Goal: Information Seeking & Learning: Learn about a topic

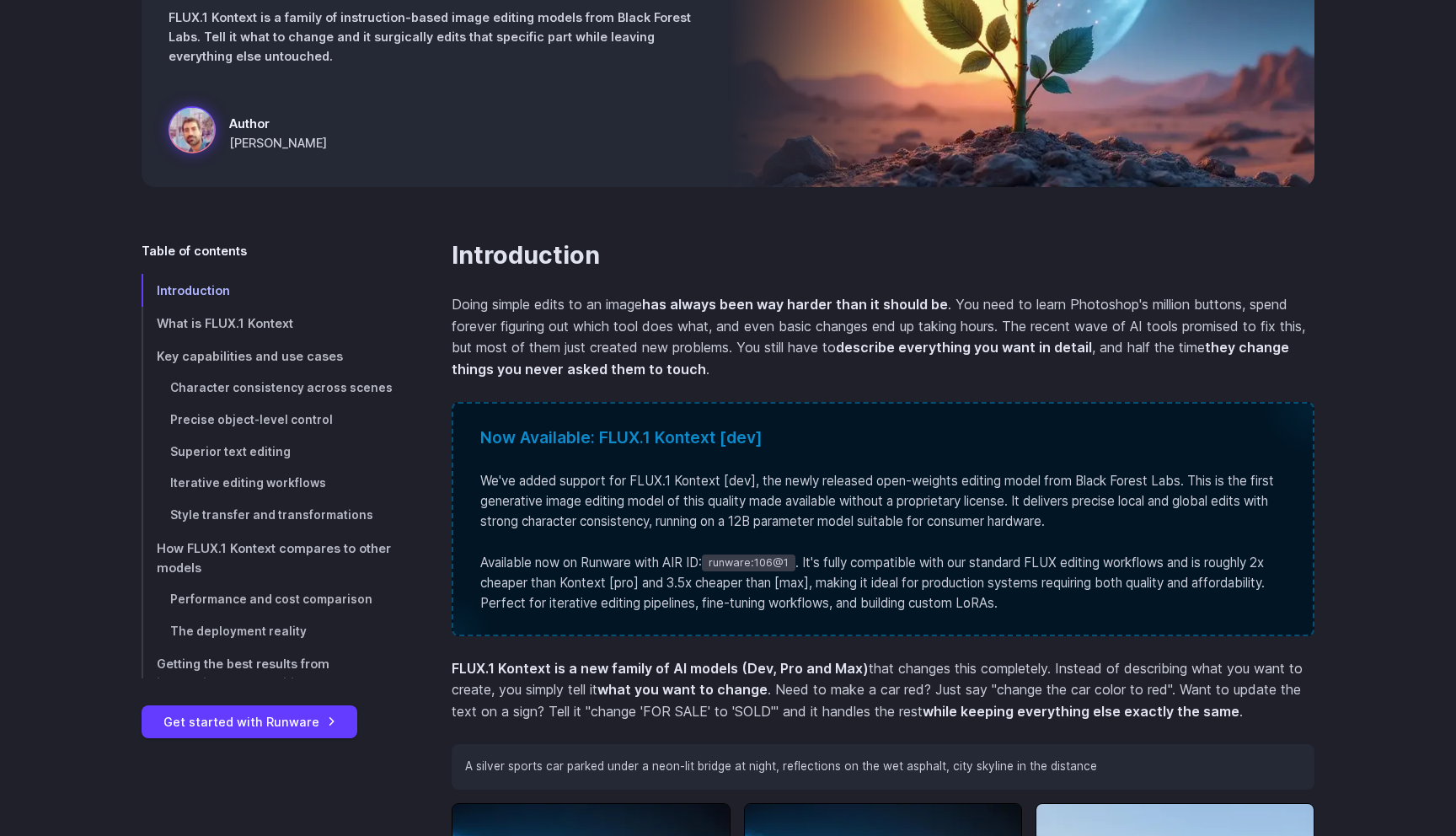
click at [653, 330] on p "Doing simple edits to an image has always been way harder than it should be . Y…" at bounding box center [882, 337] width 863 height 86
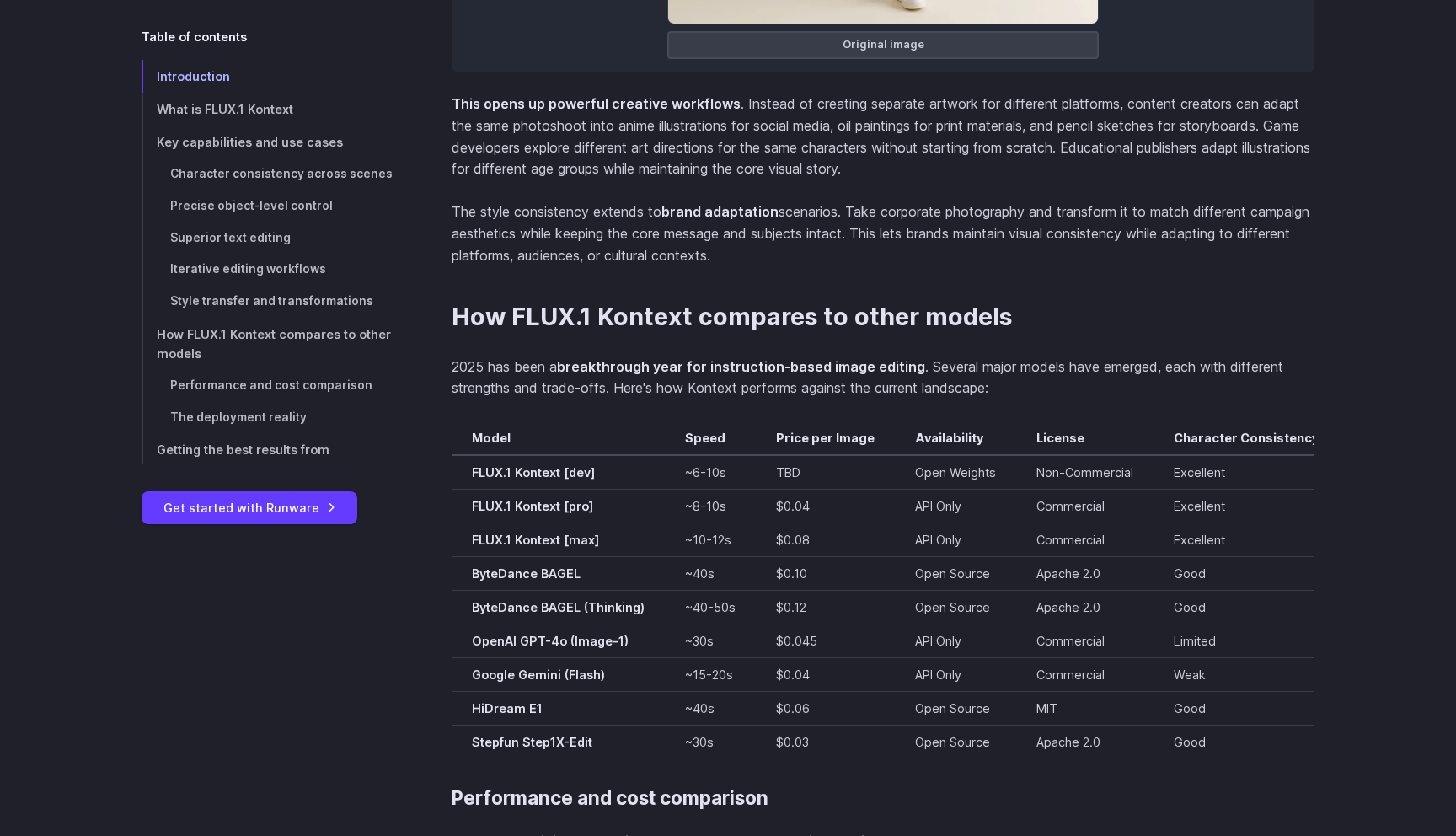
scroll to position [11037, 0]
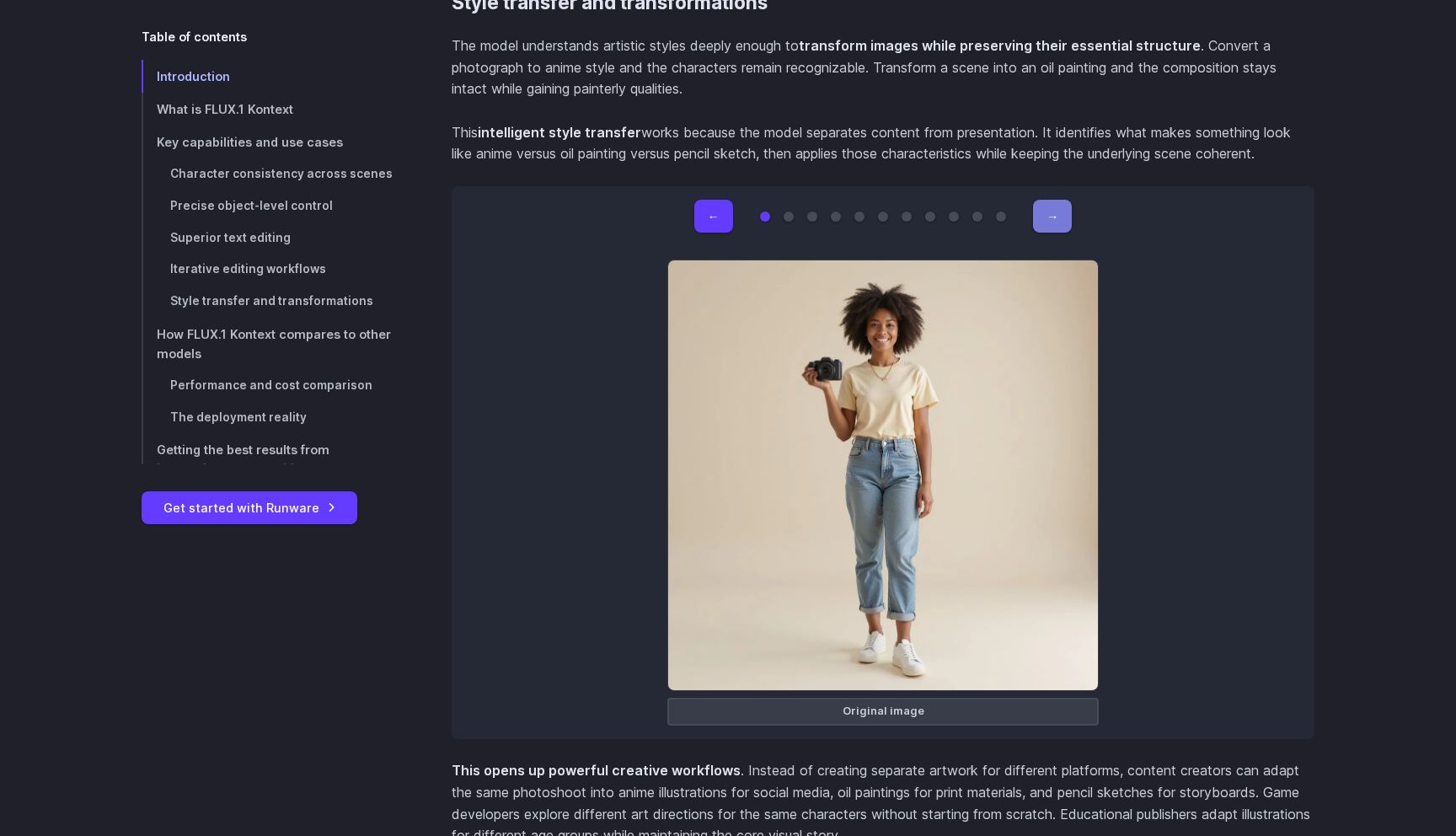
click at [1052, 207] on button "→" at bounding box center [1052, 216] width 38 height 32
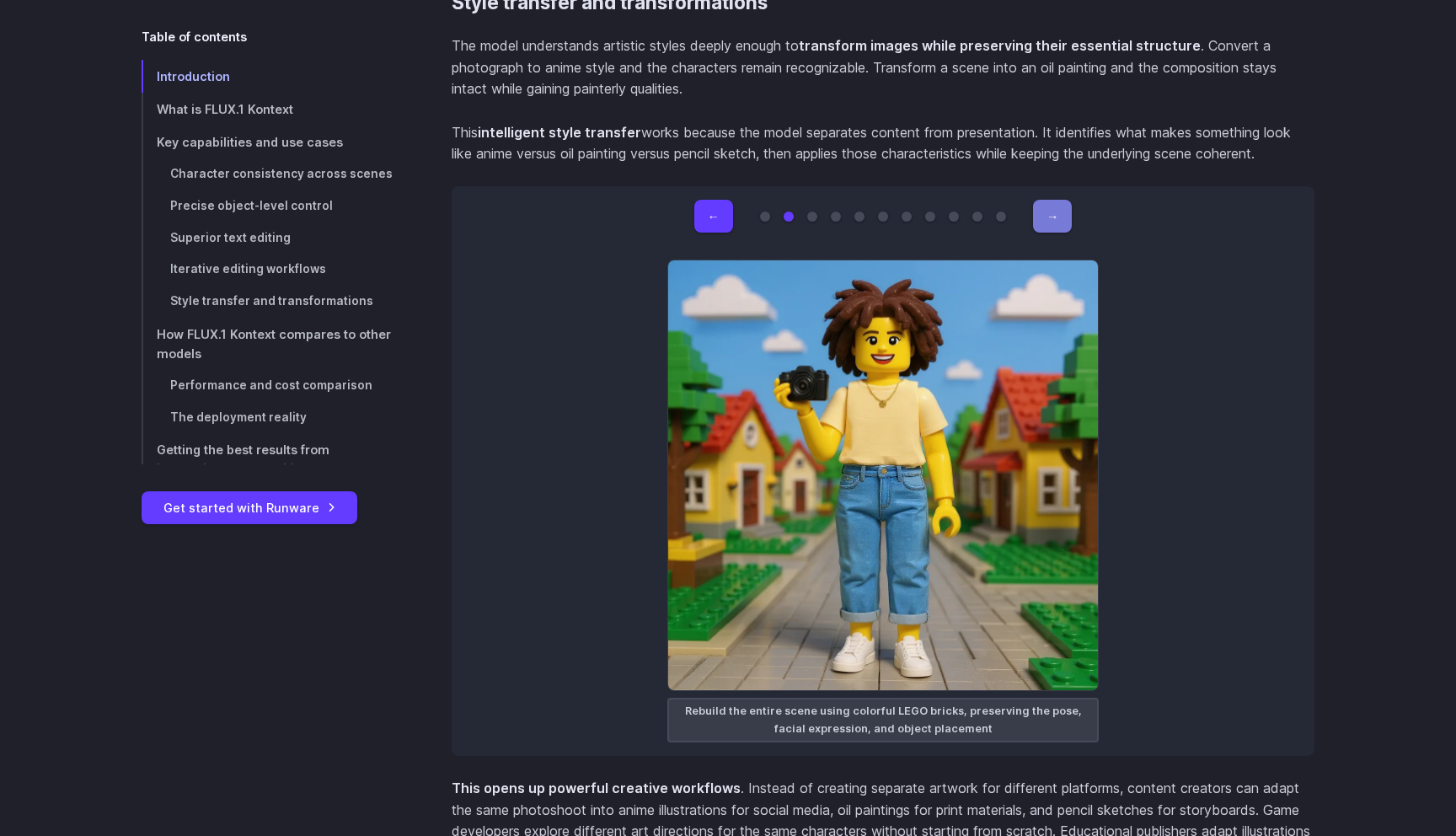
click at [1052, 207] on button "→" at bounding box center [1052, 216] width 38 height 32
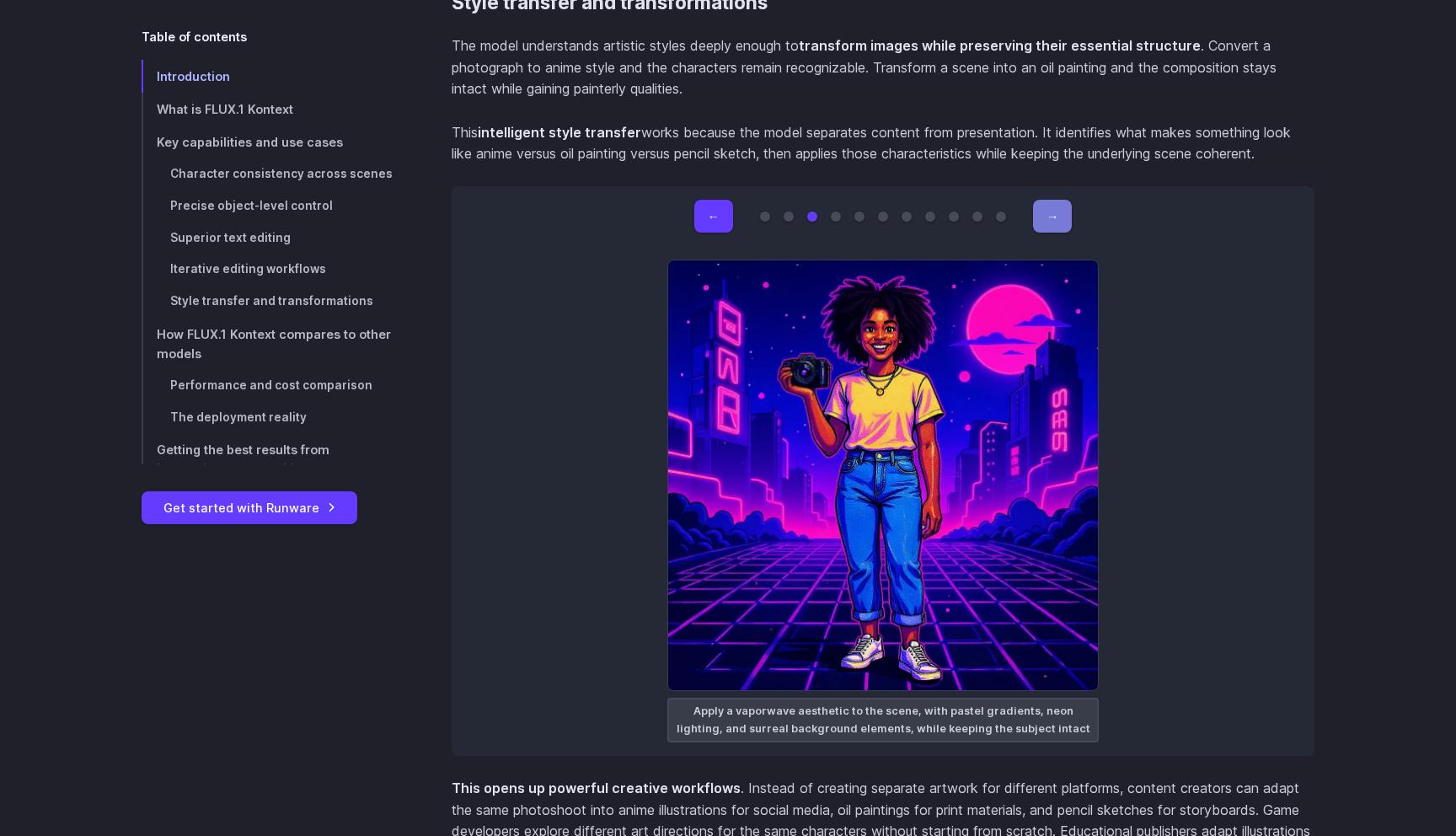
click at [1052, 207] on button "→" at bounding box center [1052, 216] width 38 height 32
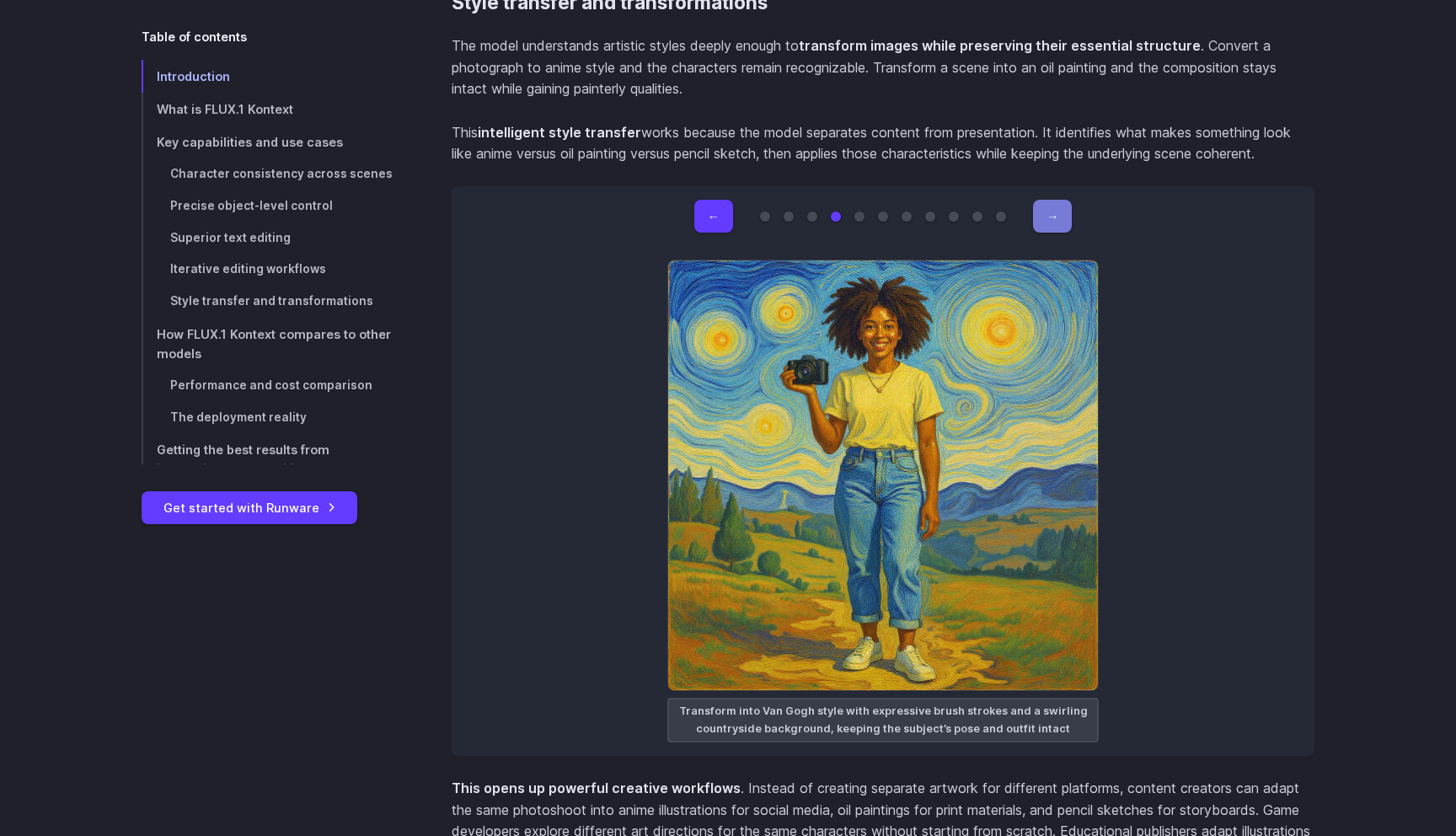
click at [1052, 208] on button "→" at bounding box center [1052, 216] width 38 height 32
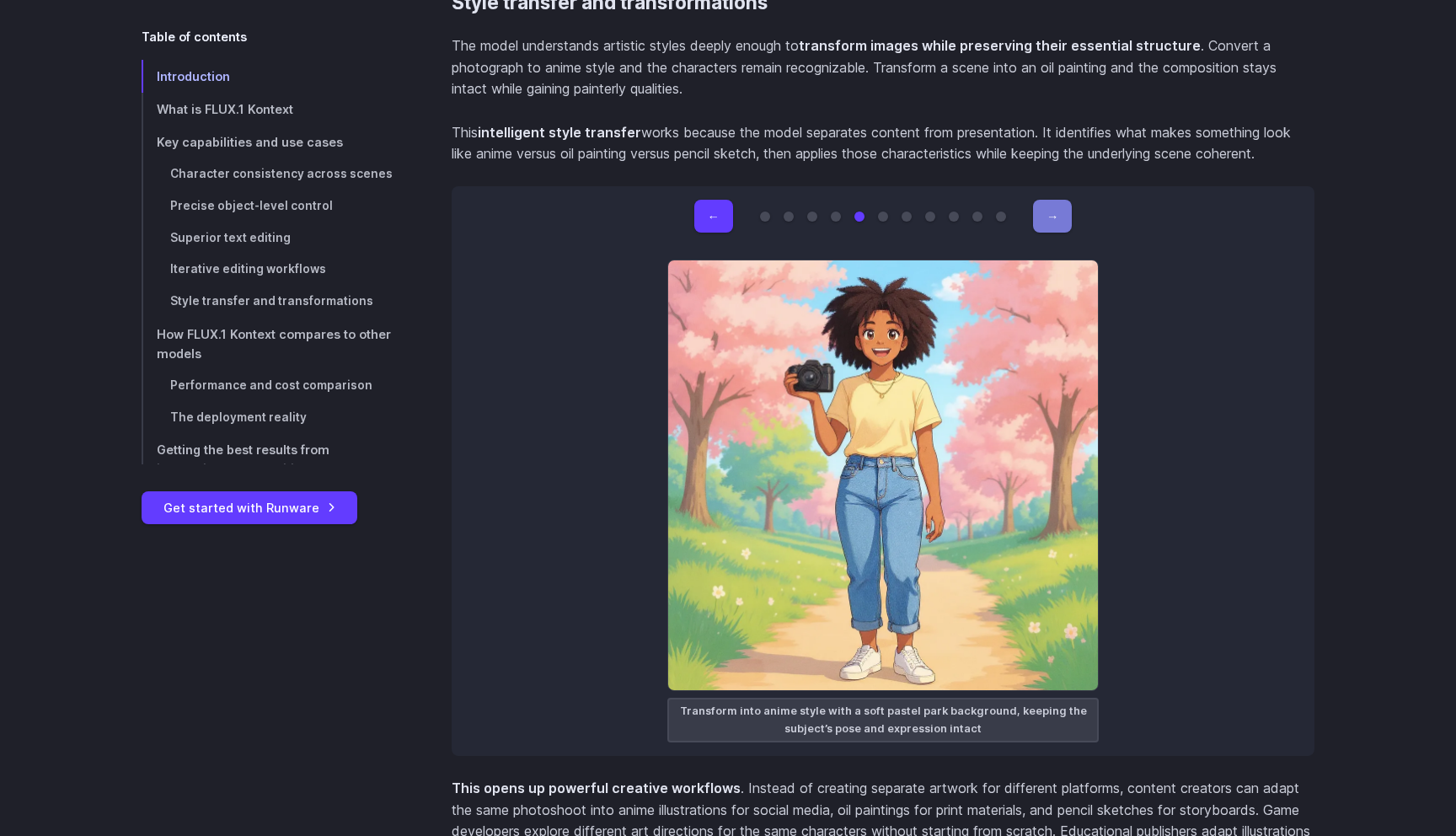
click at [1052, 208] on button "→" at bounding box center [1052, 216] width 38 height 32
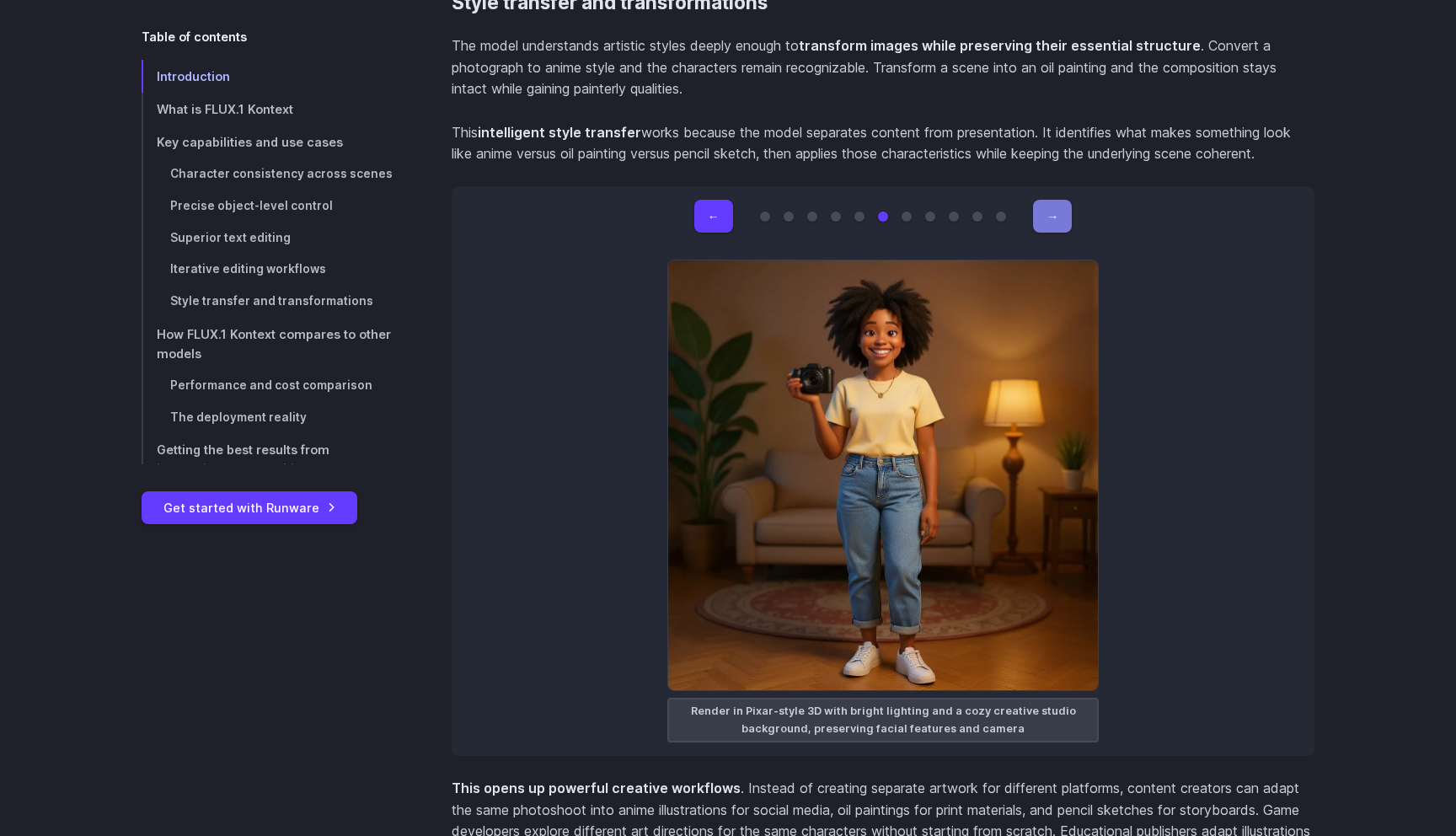
click at [1052, 208] on button "→" at bounding box center [1052, 216] width 38 height 32
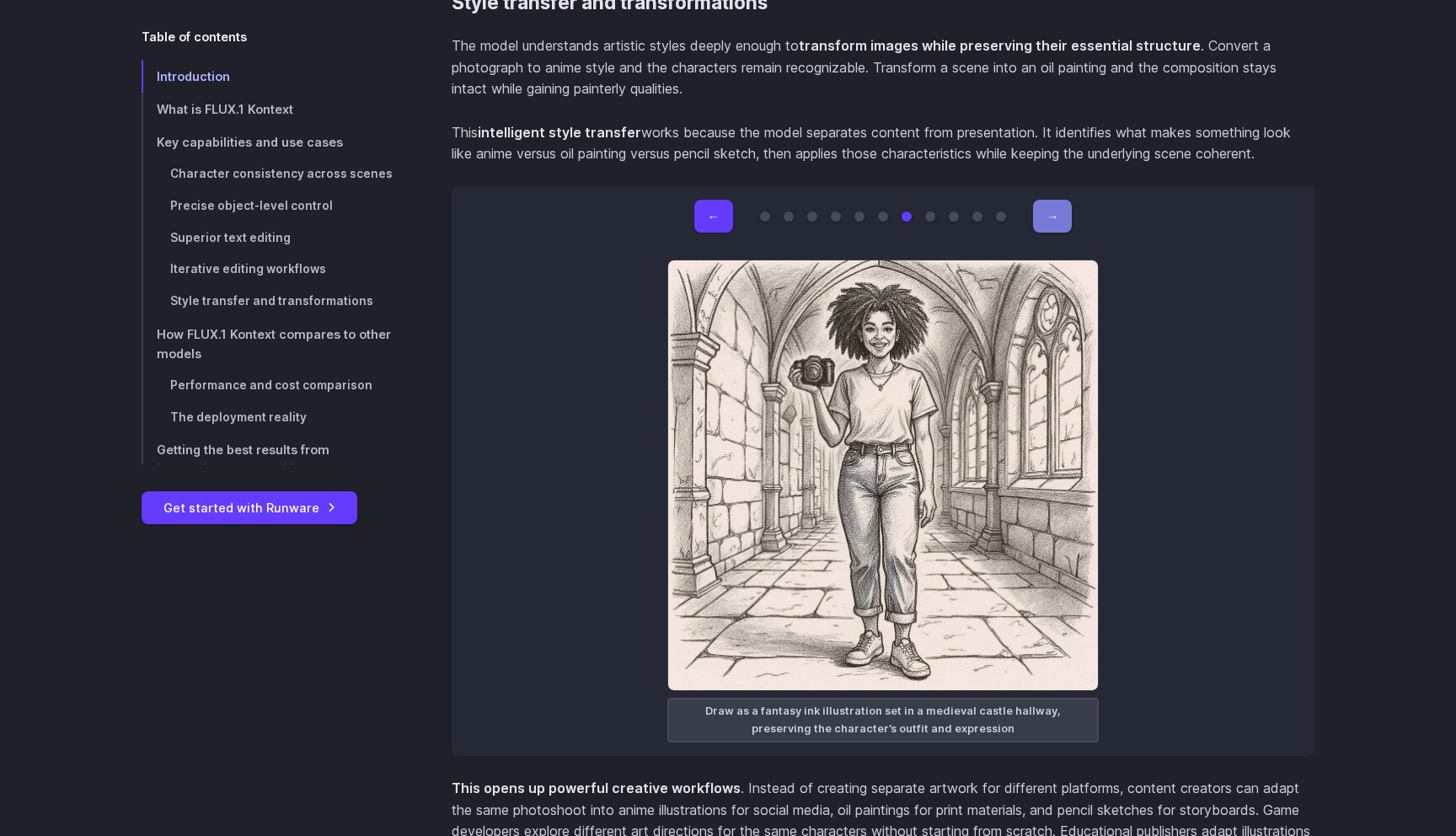
click at [1052, 208] on button "→" at bounding box center [1052, 216] width 38 height 32
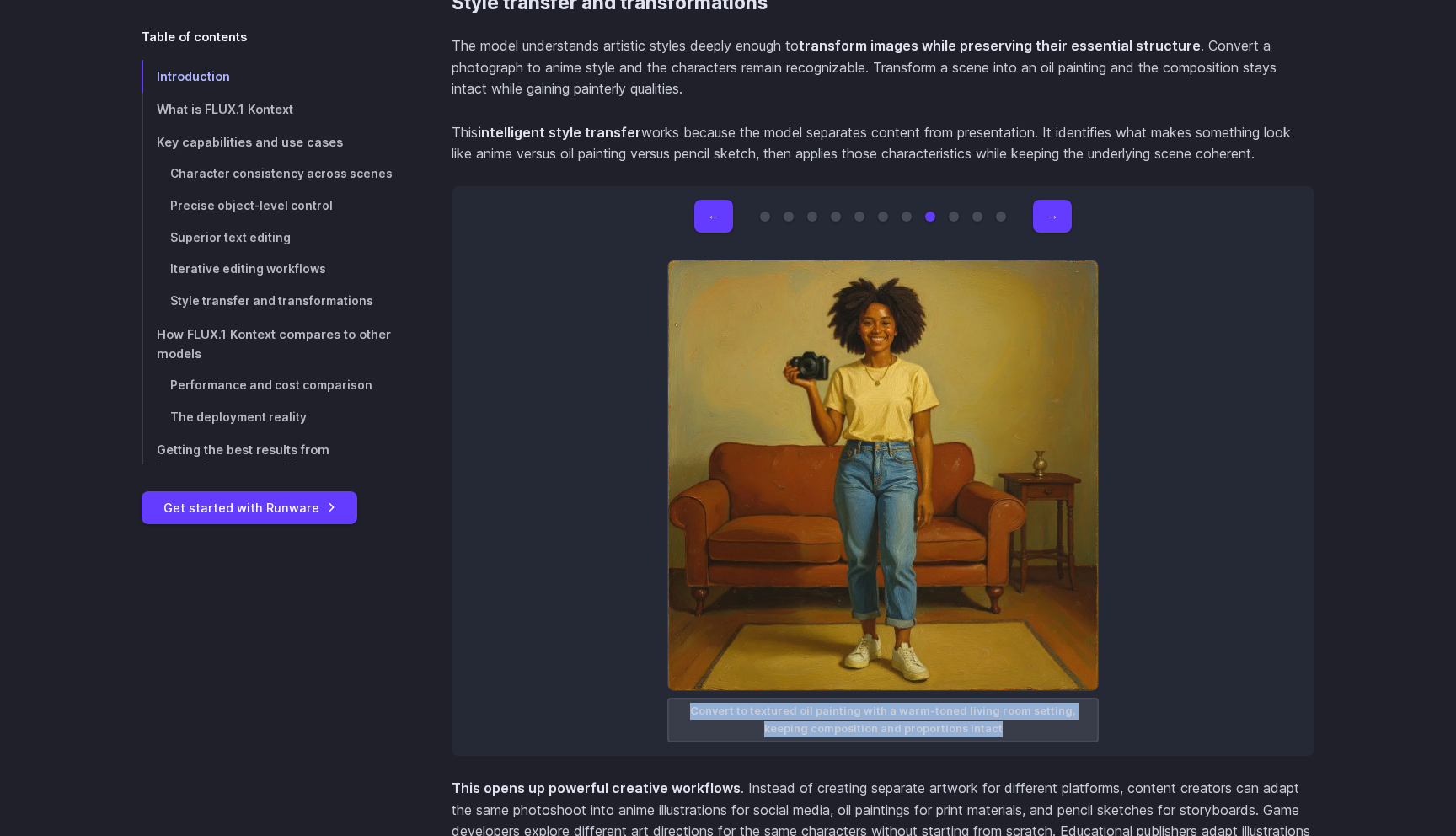
drag, startPoint x: 981, startPoint y: 715, endPoint x: 637, endPoint y: 700, distance: 344.3
click at [637, 699] on div "← → Original image Rebuild the entire scene using colorful LEGO bricks, preserv…" at bounding box center [882, 471] width 863 height 569
copy figcaption "Convert to textured oil painting with a warm-toned living room setting, keeping…"
click at [717, 200] on button "←" at bounding box center [713, 216] width 38 height 32
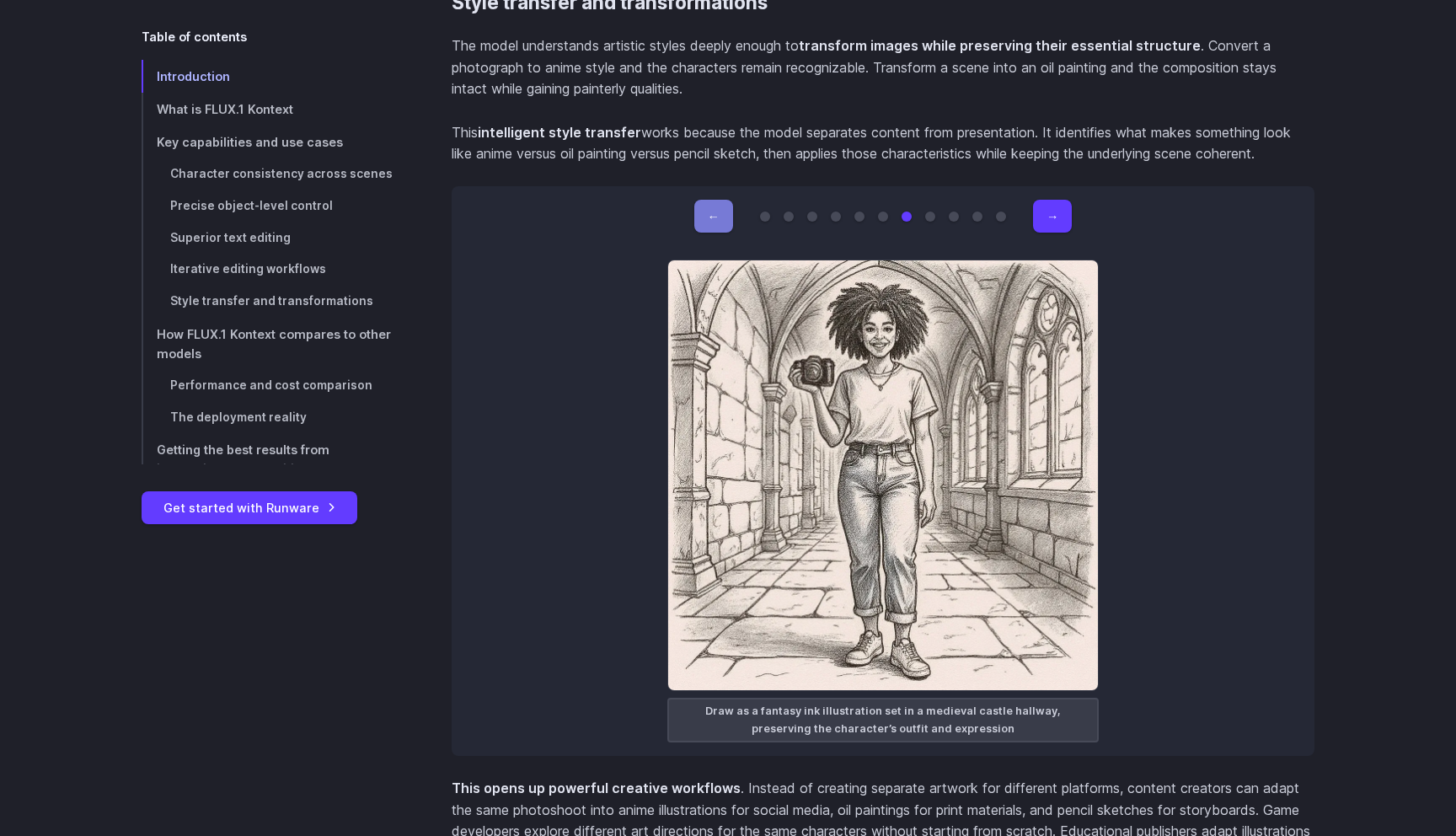
click at [717, 200] on button "←" at bounding box center [713, 216] width 38 height 32
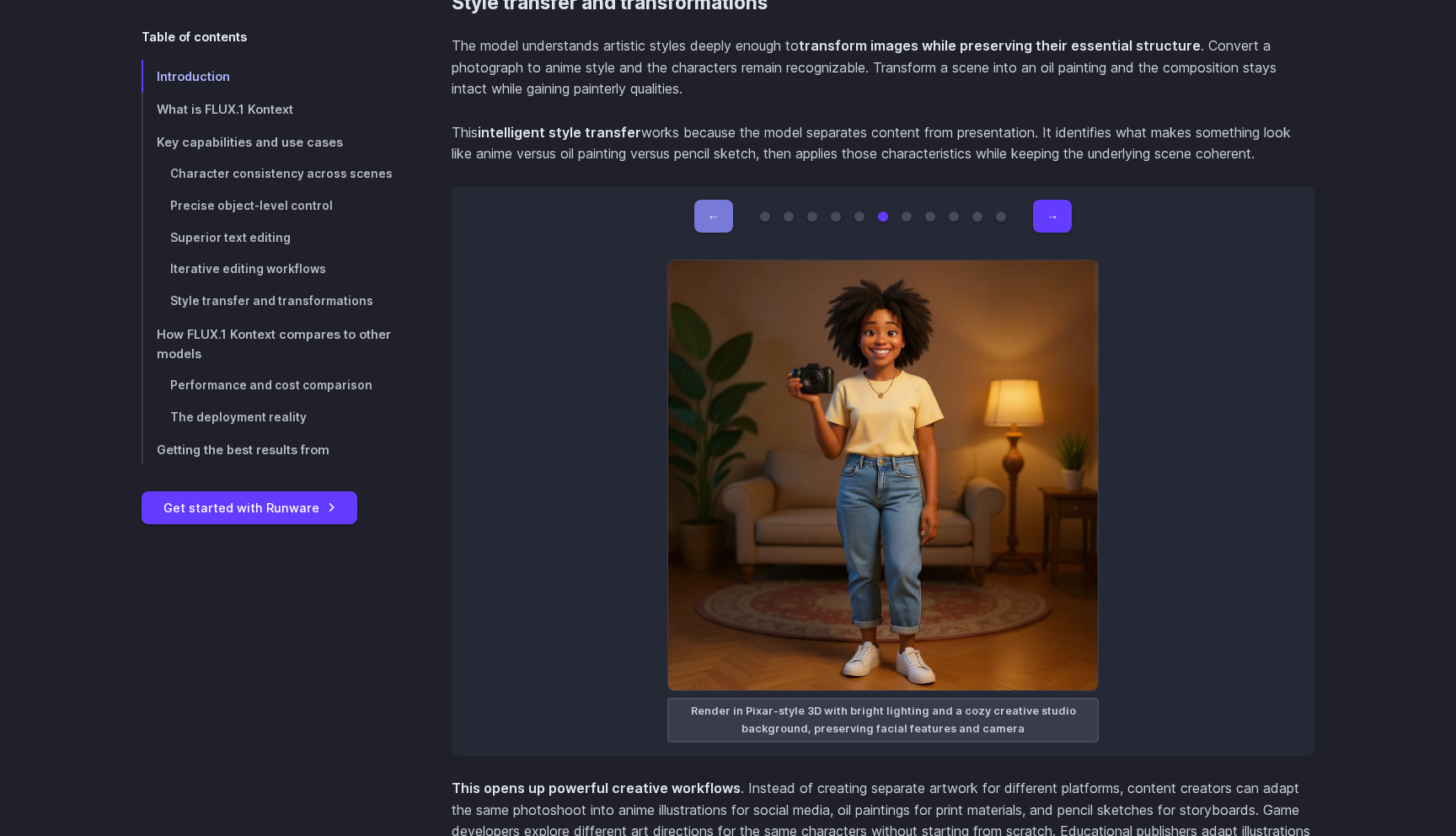
click at [717, 200] on button "←" at bounding box center [713, 216] width 38 height 32
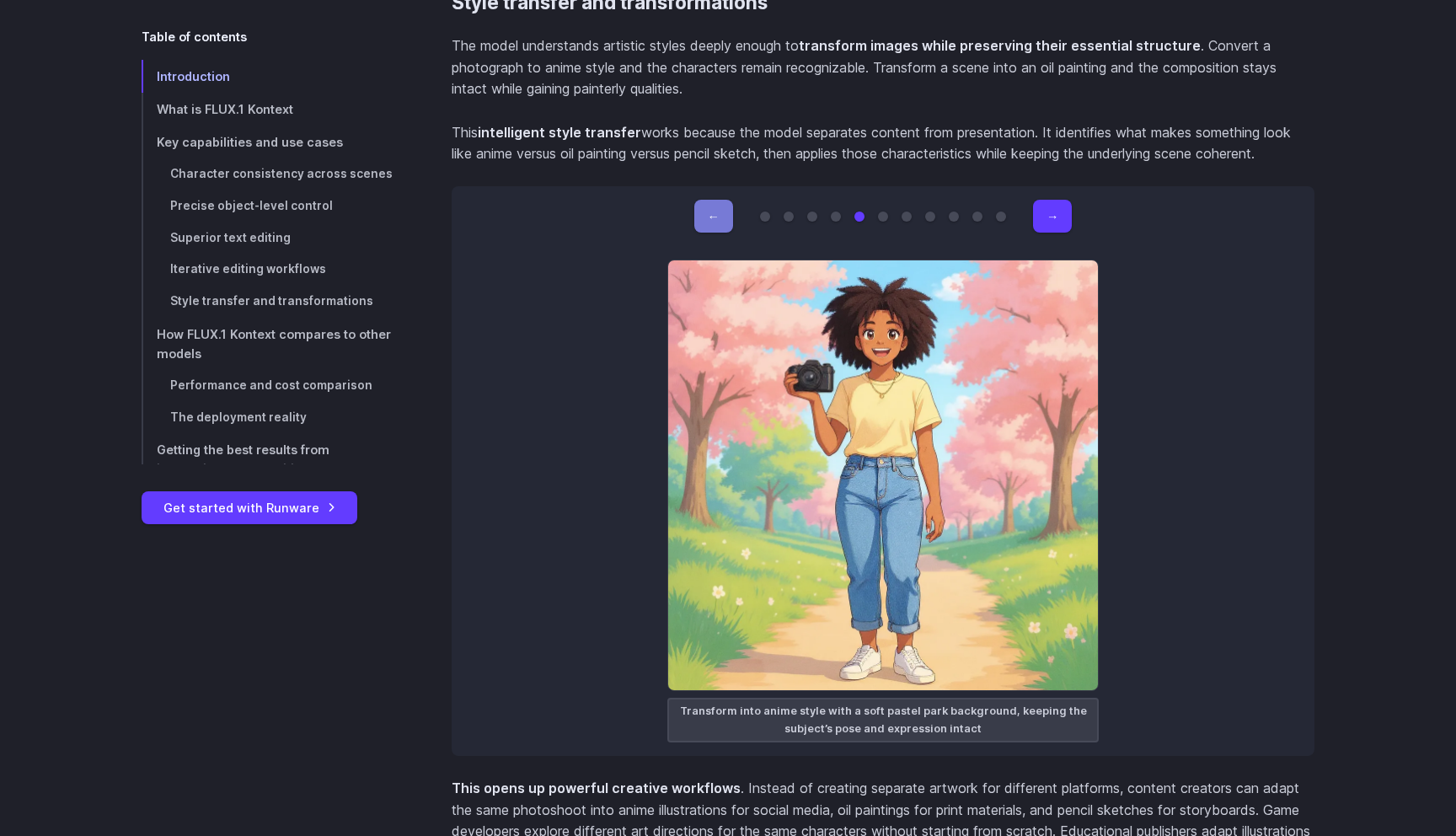
click at [717, 200] on button "←" at bounding box center [713, 216] width 38 height 32
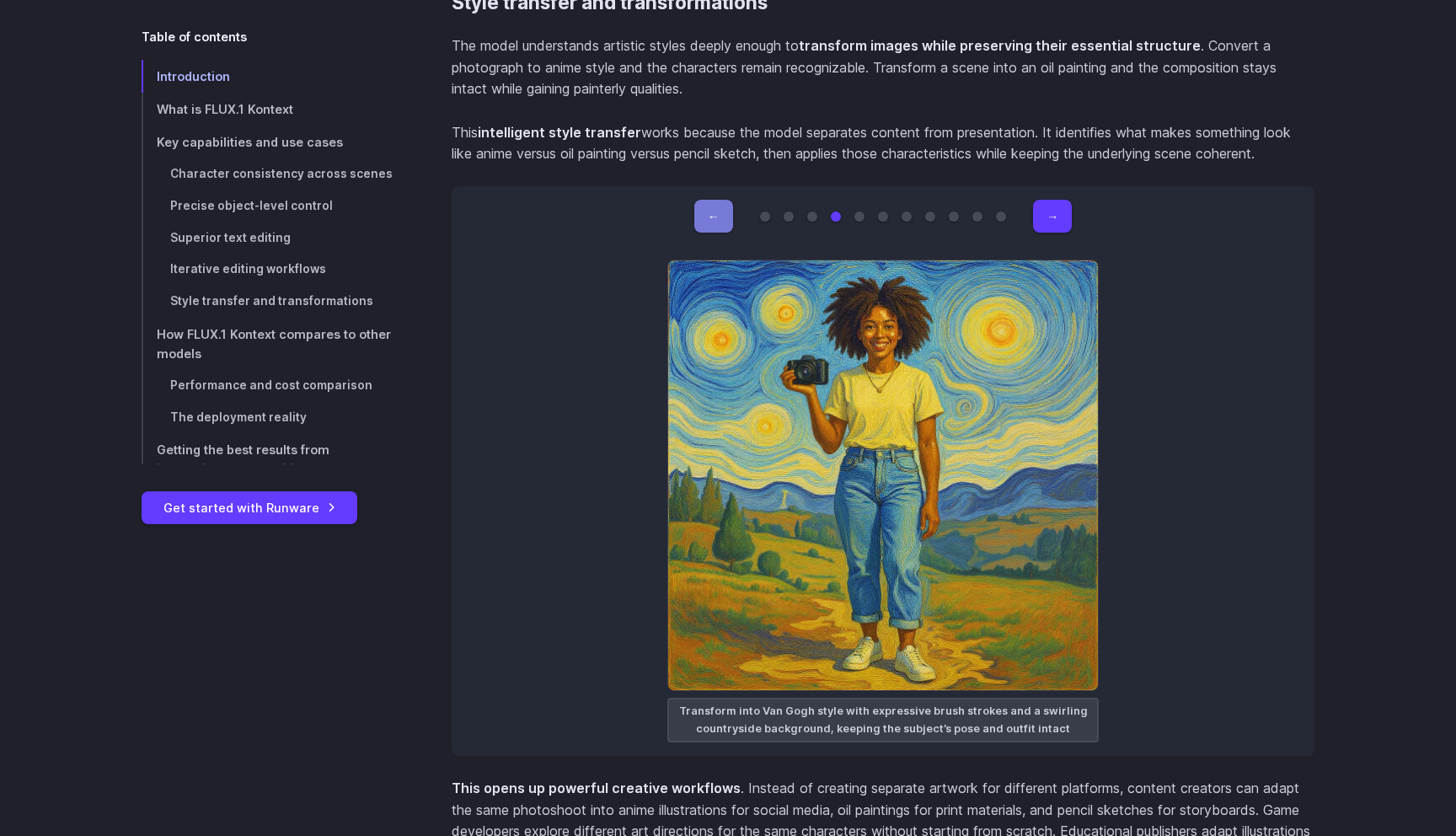
click at [717, 200] on button "←" at bounding box center [713, 216] width 38 height 32
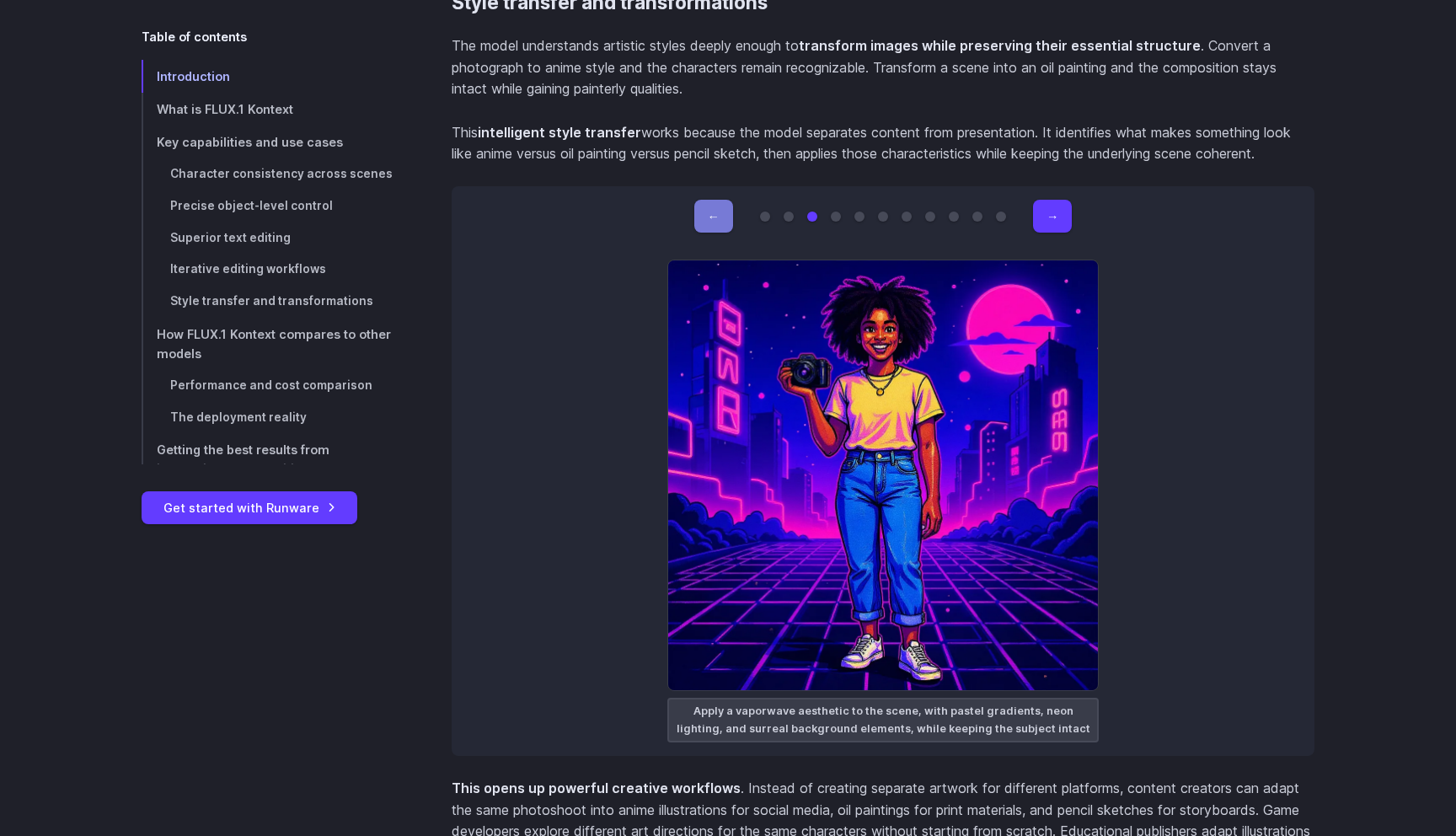
click at [717, 200] on button "←" at bounding box center [713, 216] width 38 height 32
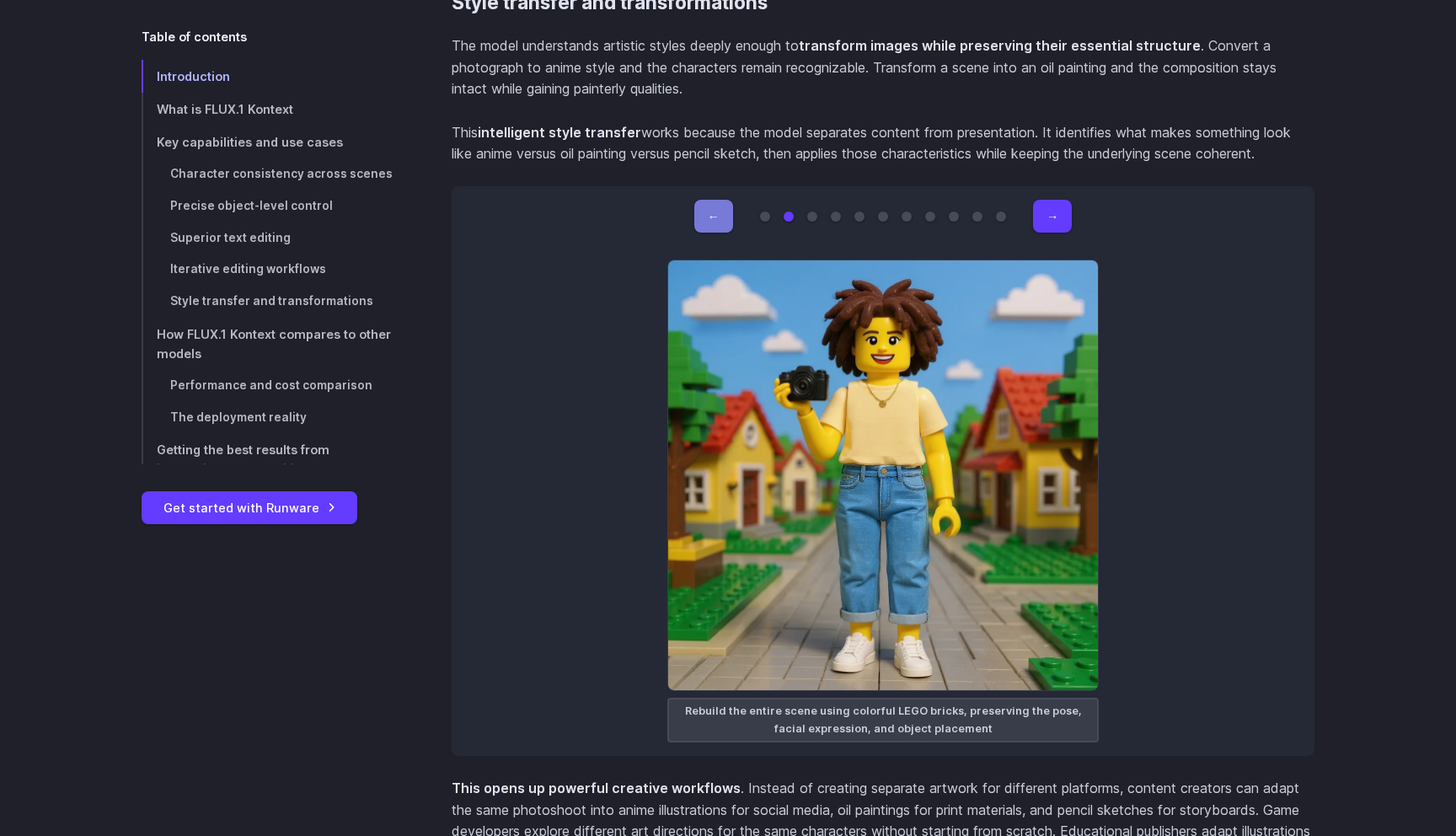
click at [717, 200] on button "←" at bounding box center [713, 216] width 38 height 32
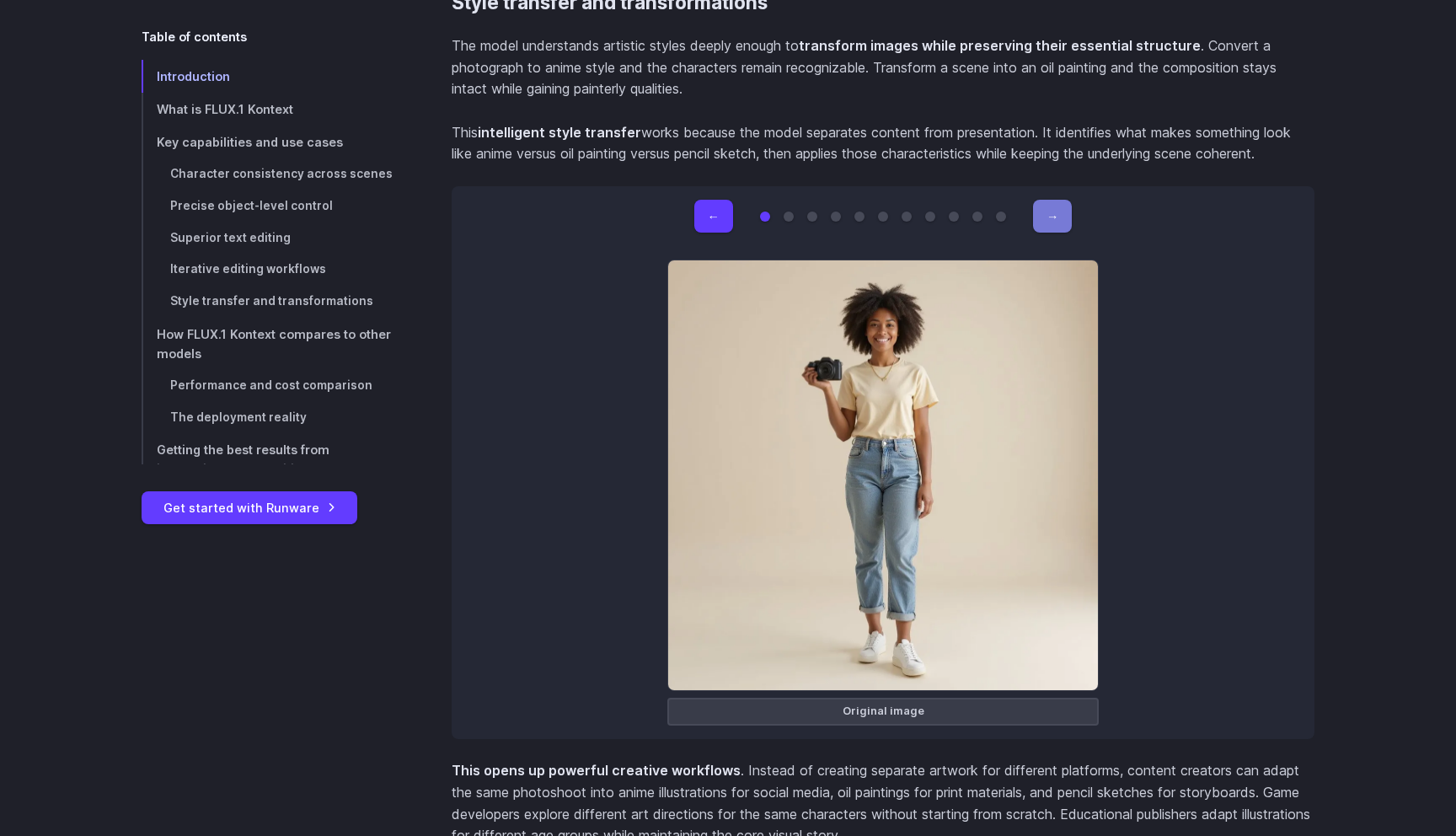
click at [1057, 200] on button "→" at bounding box center [1052, 216] width 38 height 32
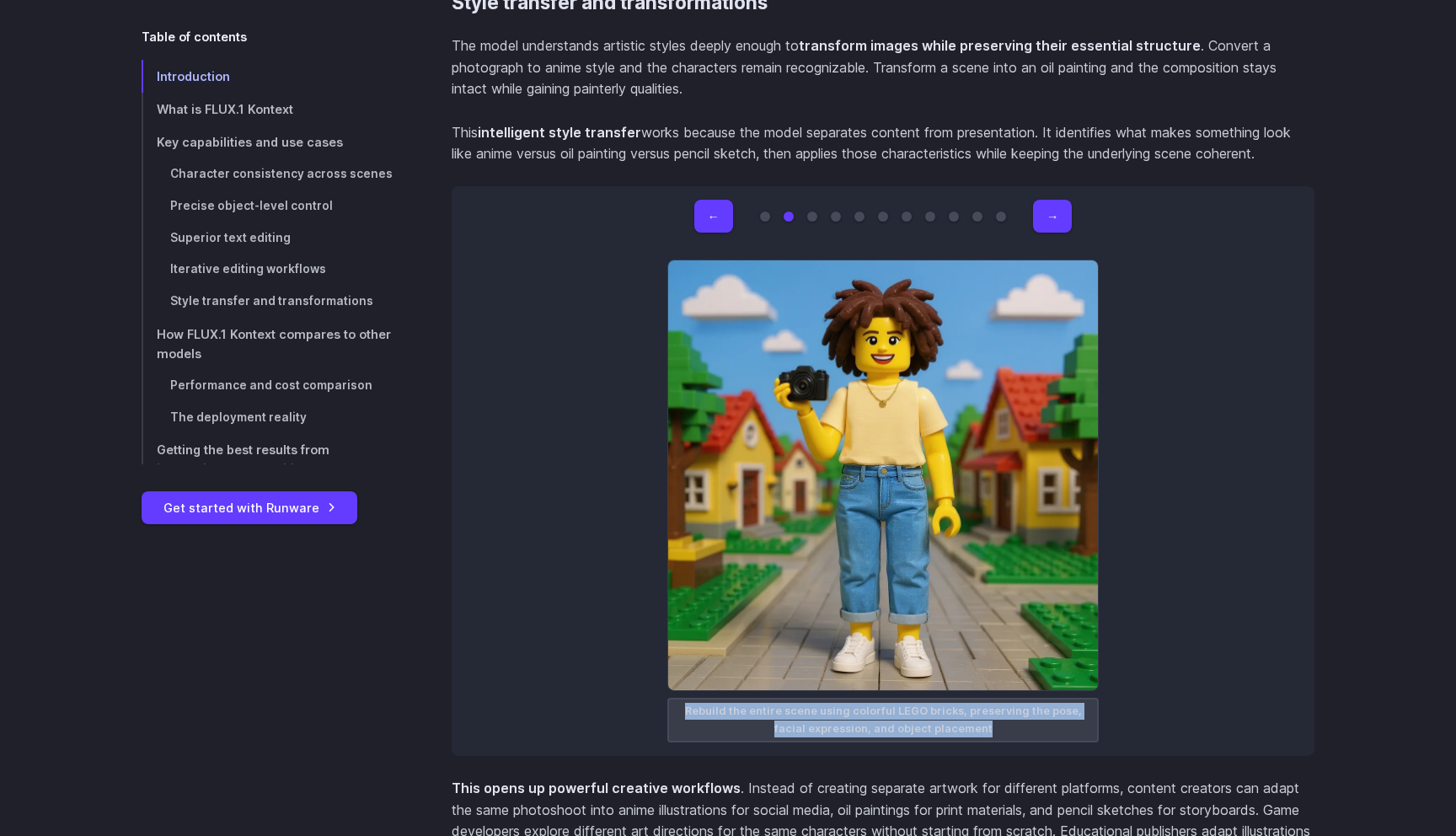
drag, startPoint x: 992, startPoint y: 709, endPoint x: 668, endPoint y: 682, distance: 325.1
click at [668, 698] on figcaption "Rebuild the entire scene using colorful LEGO bricks, preserving the pose, facia…" at bounding box center [882, 720] width 432 height 44
copy figcaption "Rebuild the entire scene using colorful LEGO bricks, preserving the pose, facia…"
click at [721, 208] on button "←" at bounding box center [713, 216] width 38 height 32
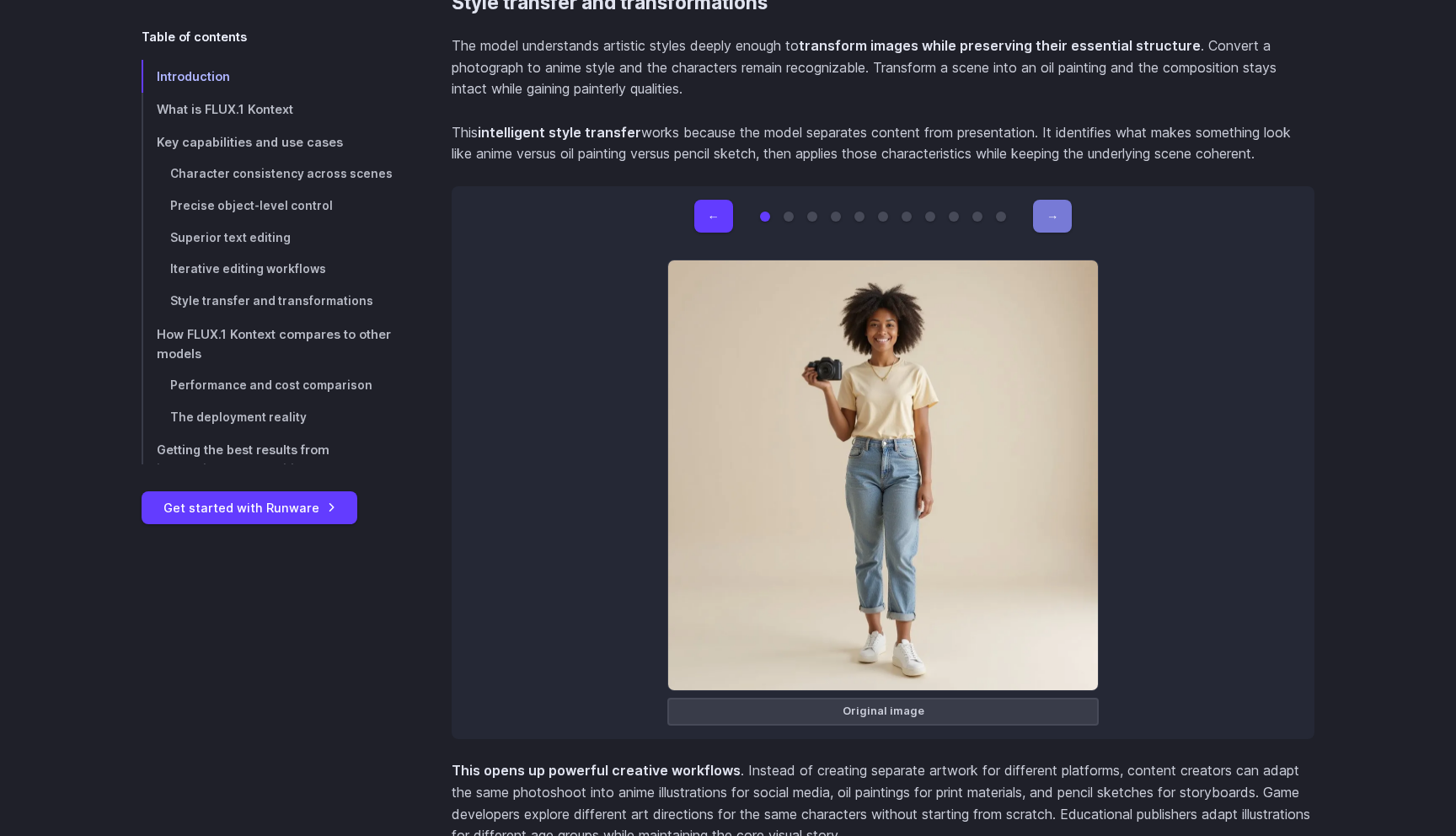
click at [1054, 209] on button "→" at bounding box center [1052, 216] width 38 height 32
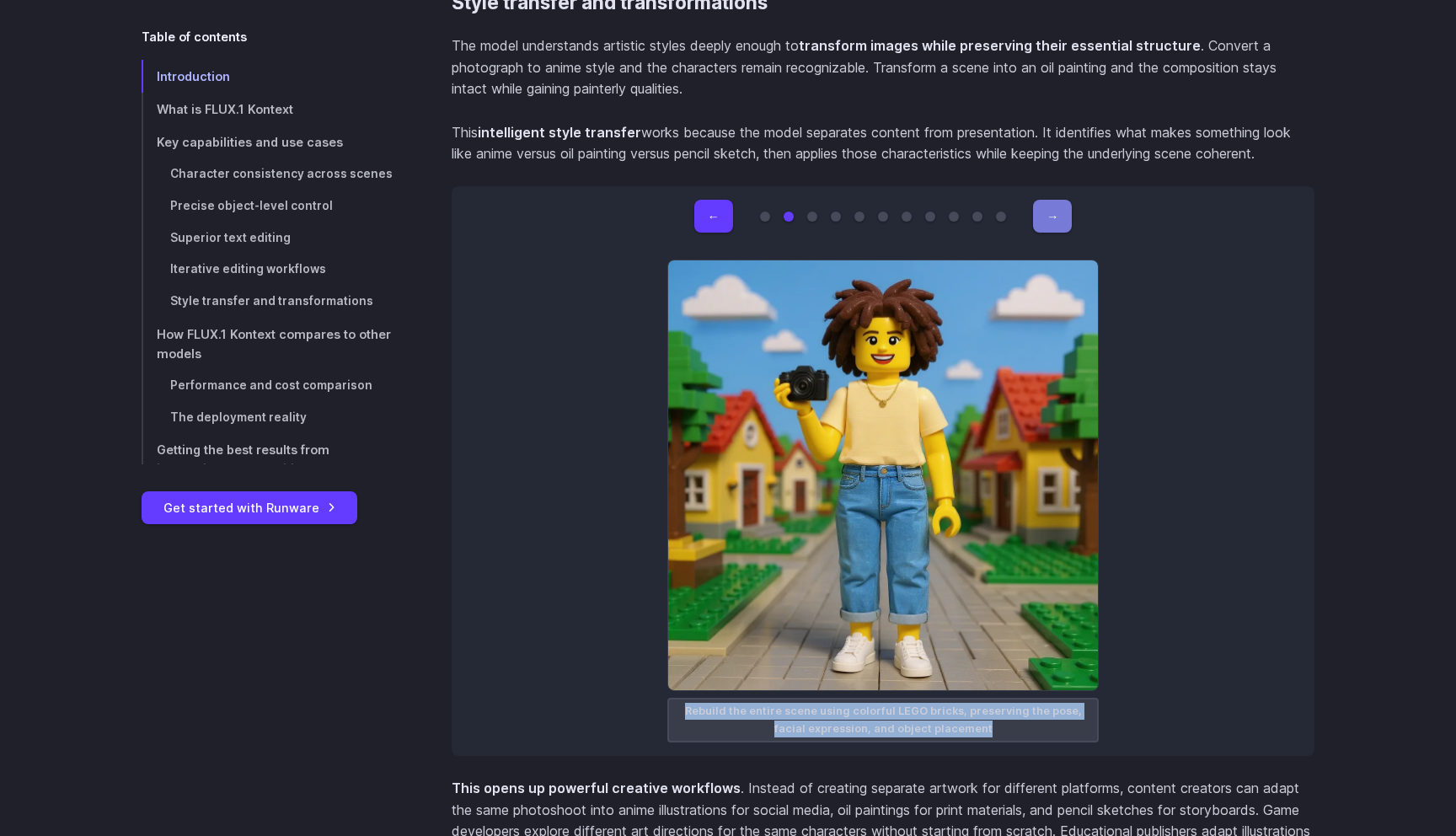
click at [1054, 209] on button "→" at bounding box center [1052, 216] width 38 height 32
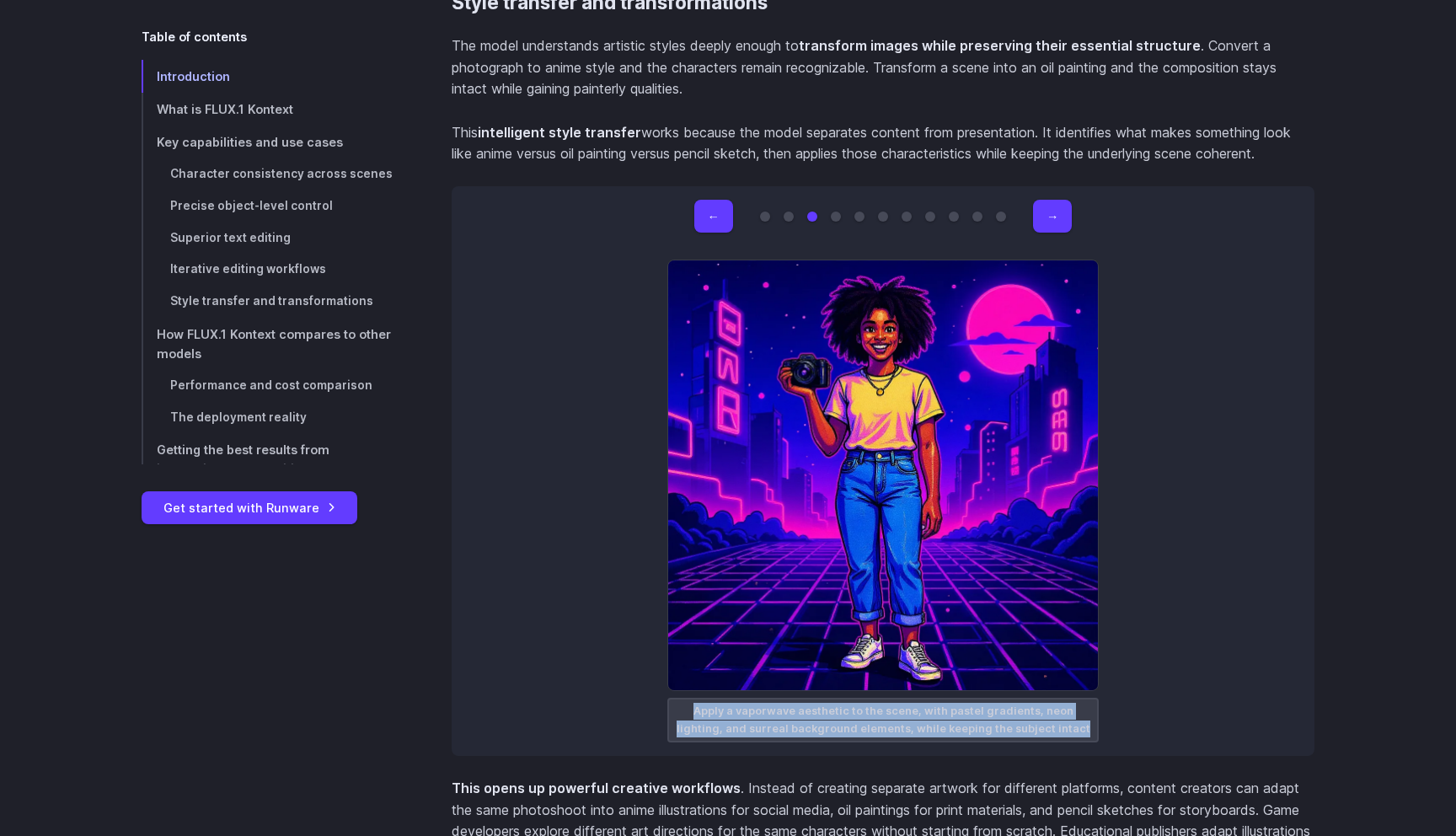
drag, startPoint x: 1077, startPoint y: 712, endPoint x: 669, endPoint y: 697, distance: 408.3
click at [669, 698] on figcaption "Apply a vaporwave aesthetic to the scene, with pastel gradients, neon lighting,…" at bounding box center [882, 720] width 432 height 44
copy figcaption "Apply a vaporwave aesthetic to the scene, with pastel gradients, neon lighting,…"
click at [1055, 203] on button "→" at bounding box center [1052, 216] width 38 height 32
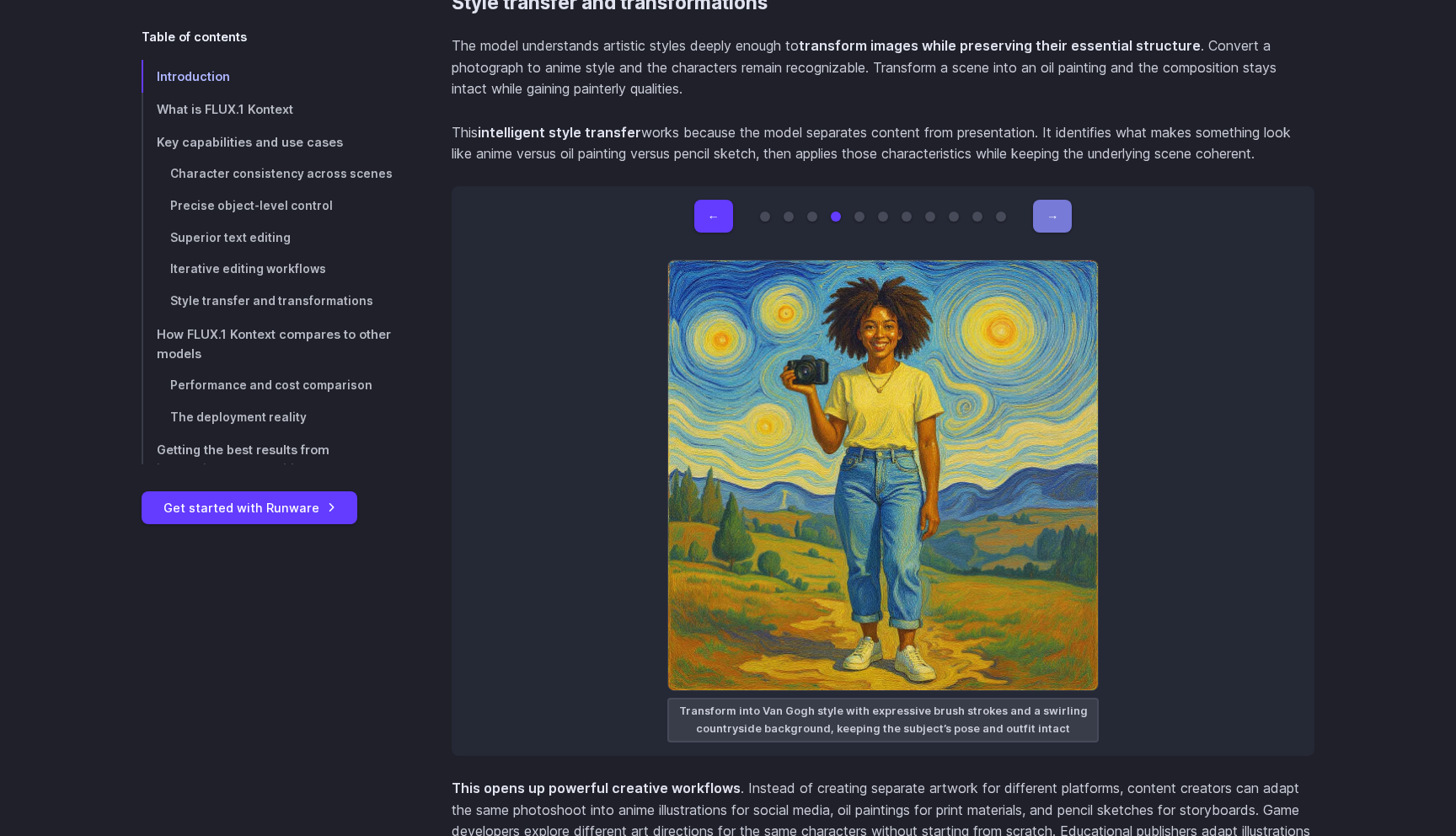
click at [1062, 200] on button "→" at bounding box center [1052, 216] width 38 height 32
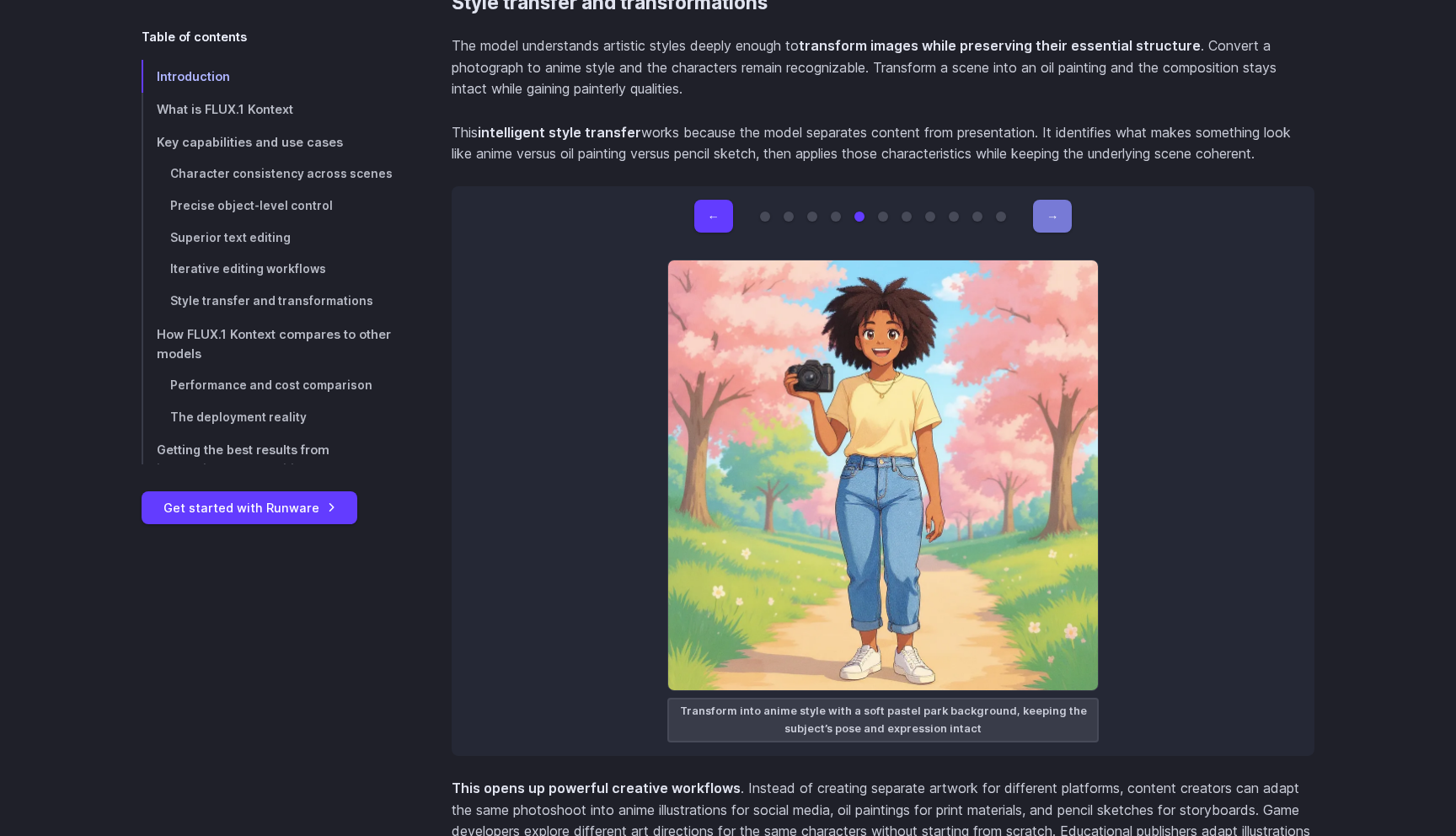
click at [1062, 200] on button "→" at bounding box center [1052, 216] width 38 height 32
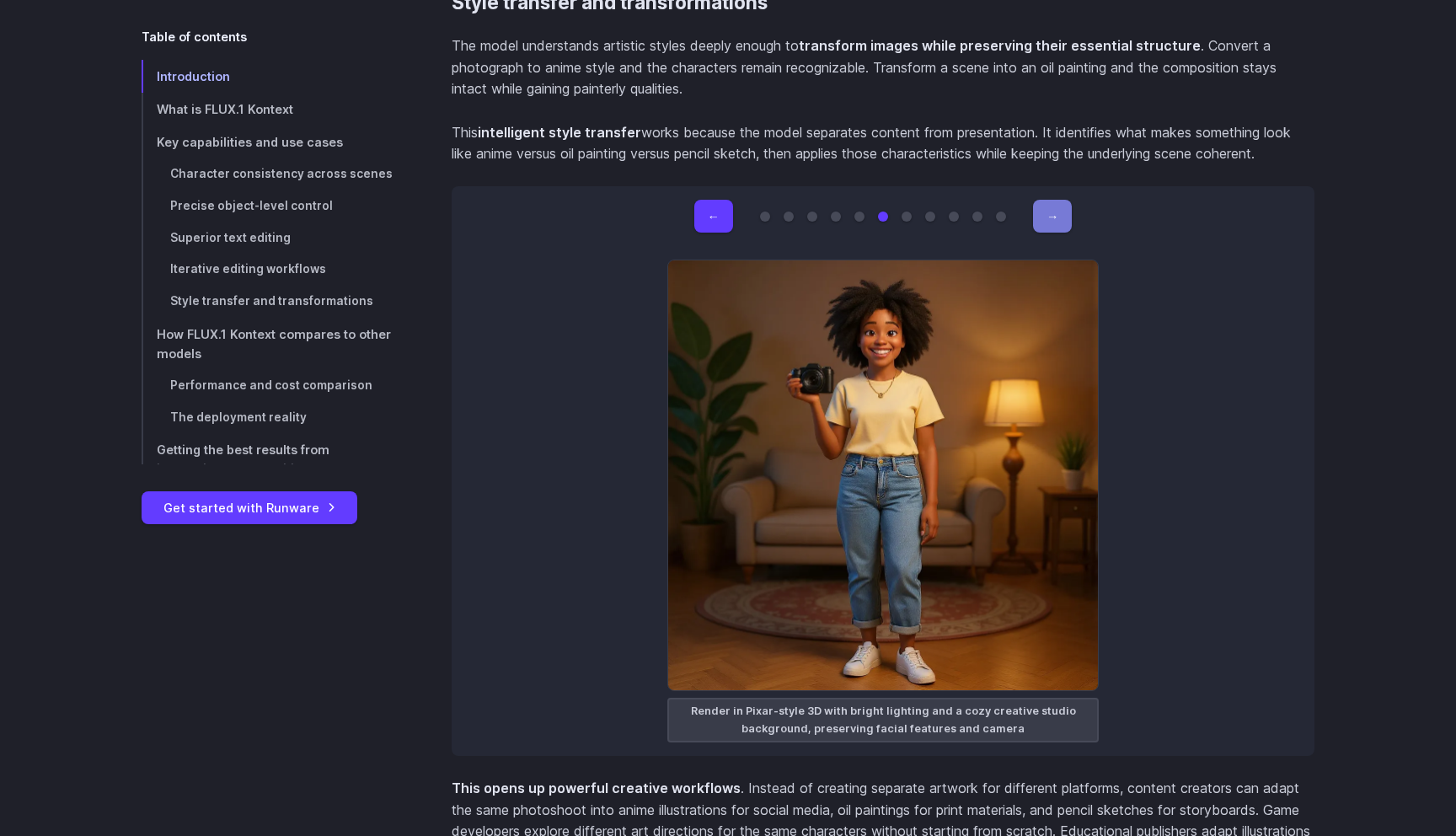
click at [1062, 200] on button "→" at bounding box center [1052, 216] width 38 height 32
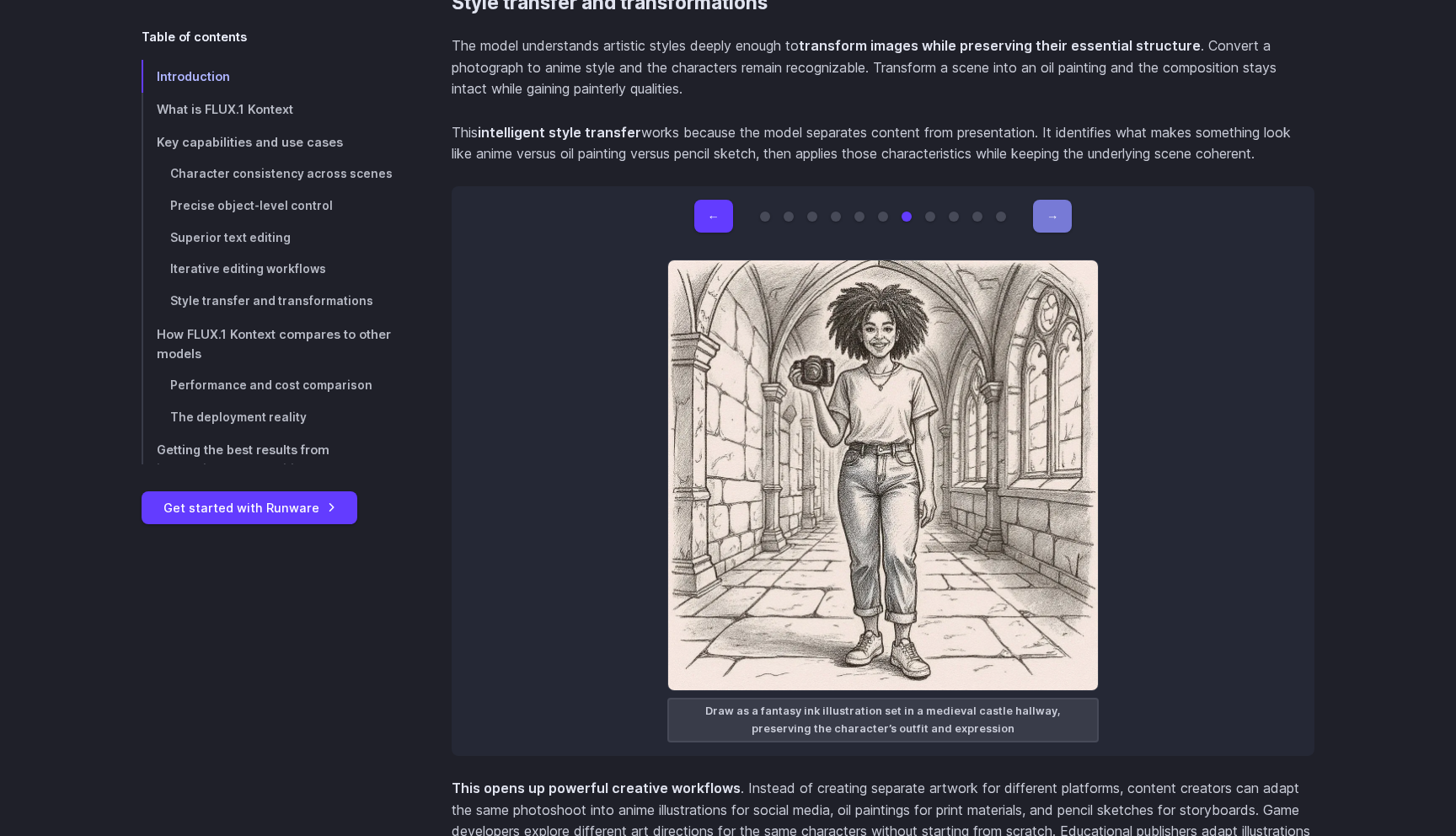
click at [1063, 200] on button "→" at bounding box center [1052, 216] width 38 height 32
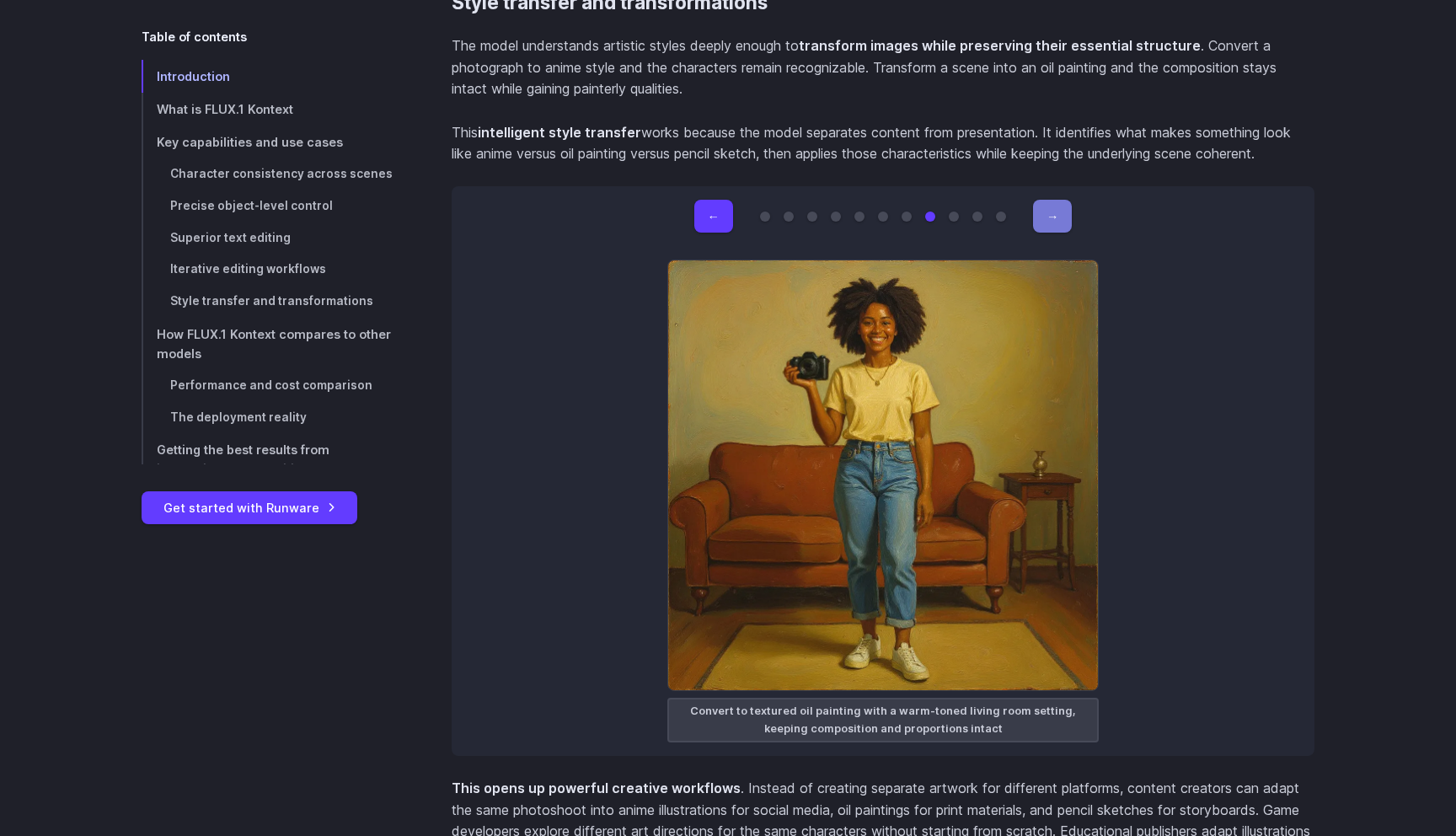
click at [1063, 200] on button "→" at bounding box center [1052, 216] width 38 height 32
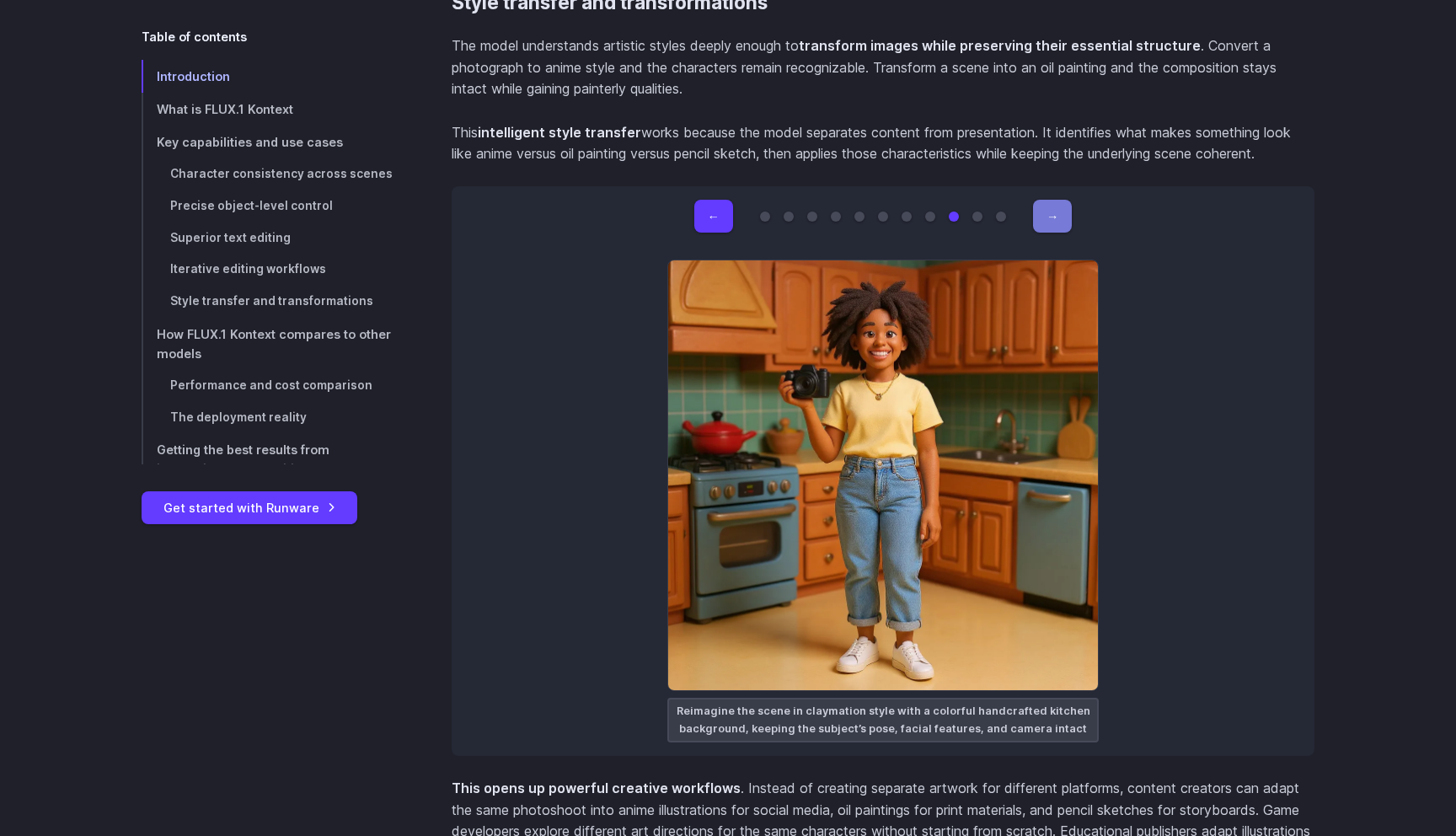
click at [1055, 203] on button "→" at bounding box center [1052, 216] width 38 height 32
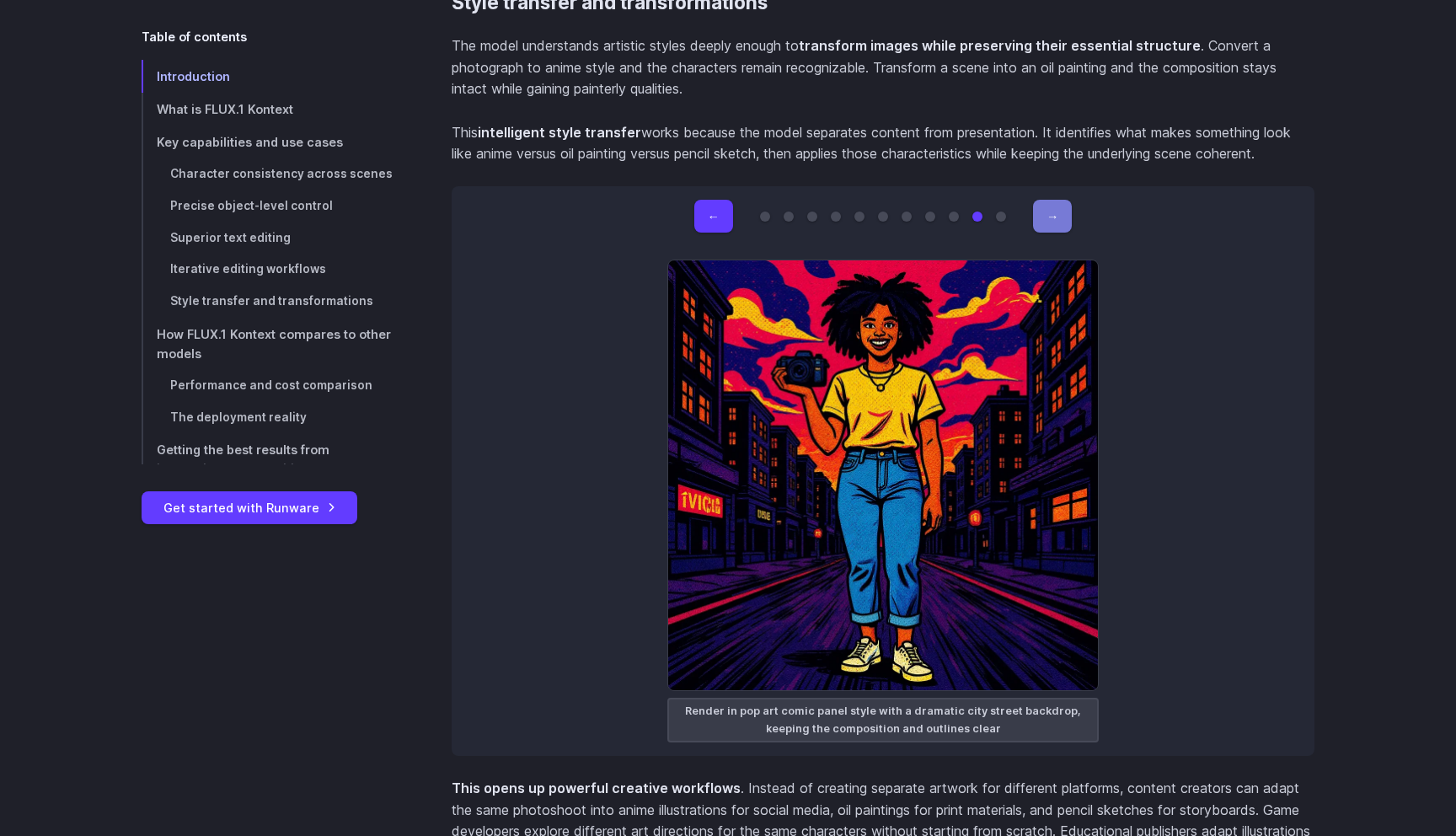
click at [1056, 204] on button "→" at bounding box center [1052, 216] width 38 height 32
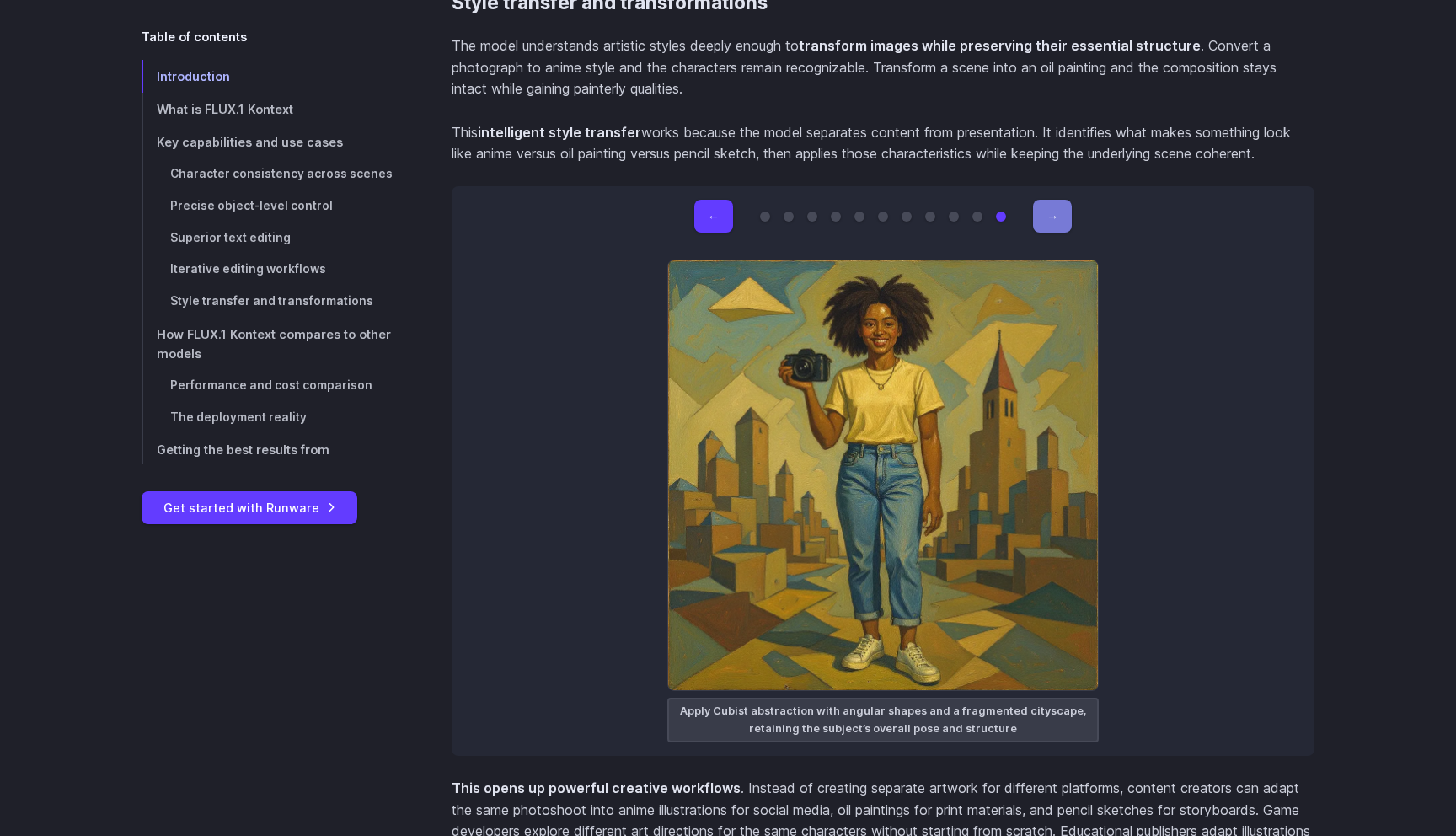
click at [1056, 205] on button "→" at bounding box center [1052, 216] width 38 height 32
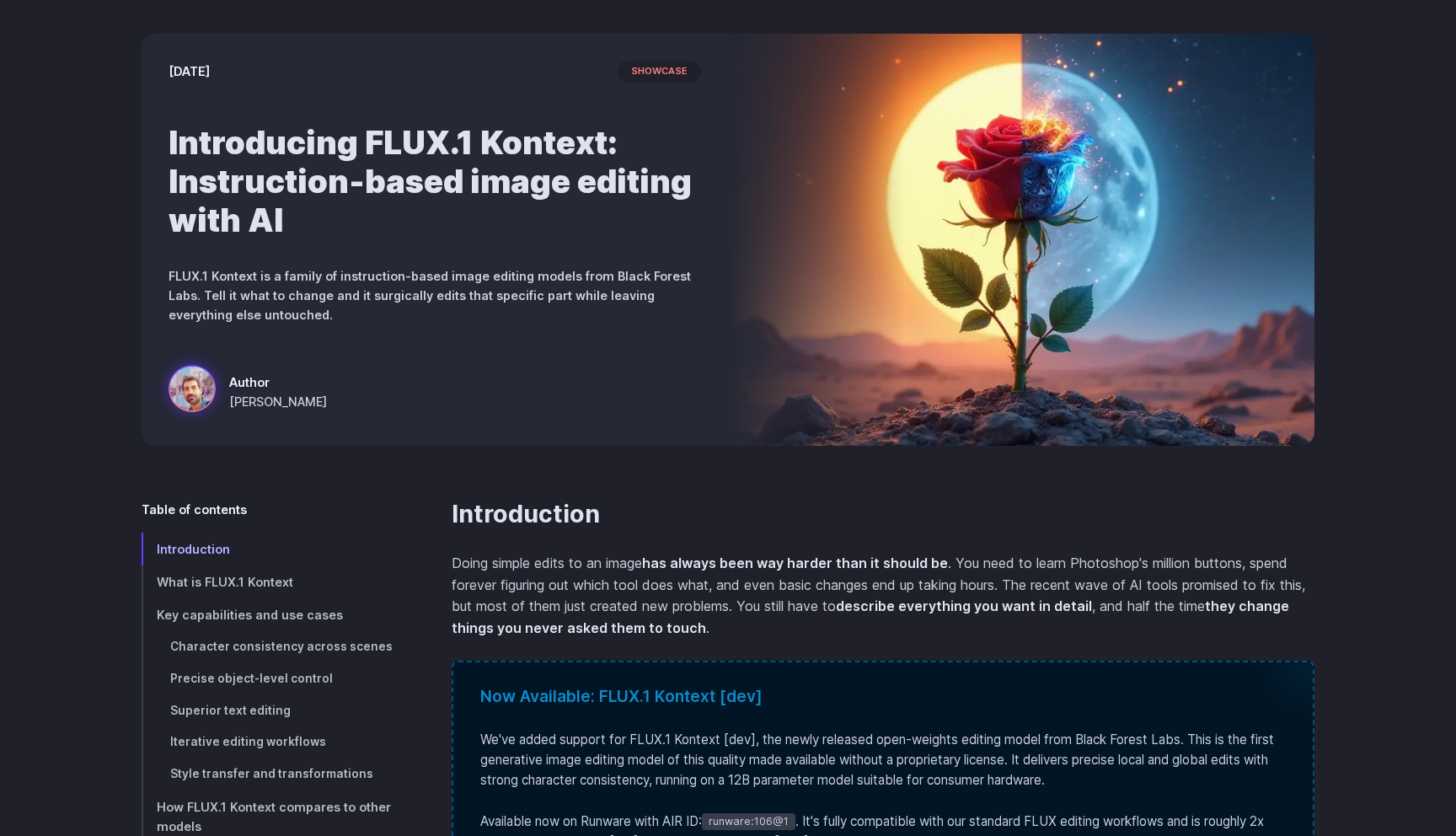
scroll to position [0, 0]
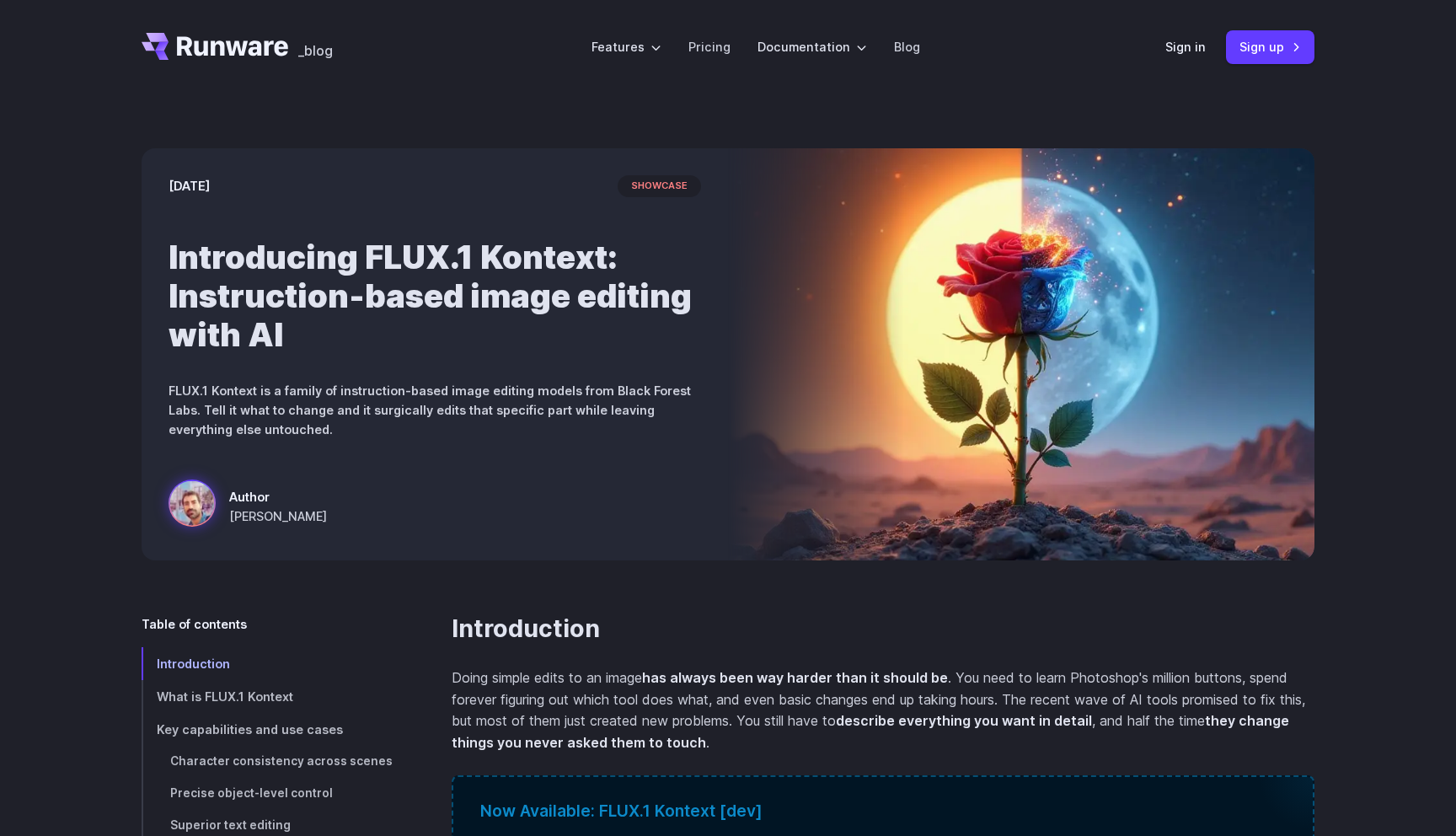
click at [755, 614] on h2 "Introduction" at bounding box center [882, 628] width 863 height 29
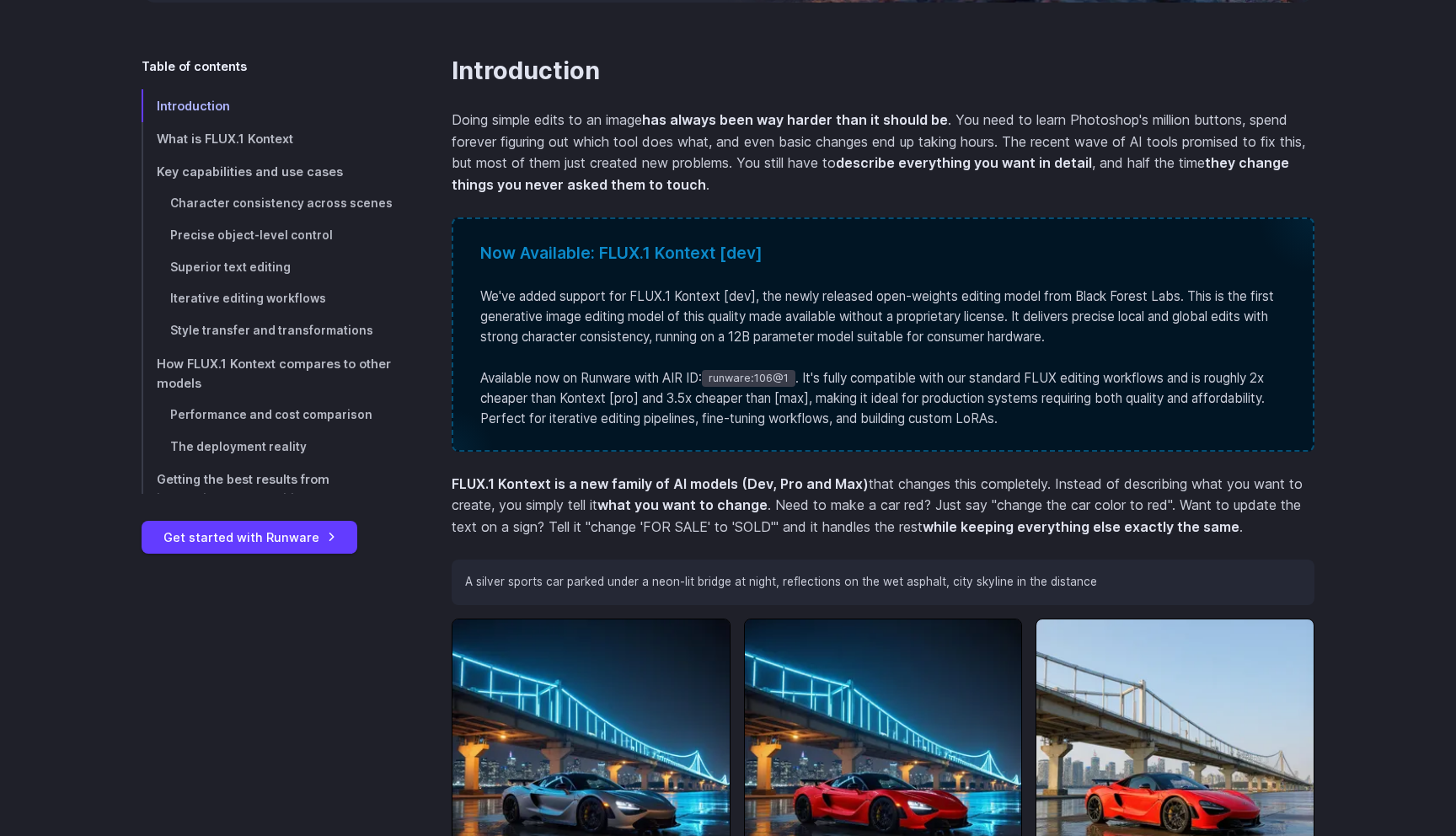
scroll to position [592, 0]
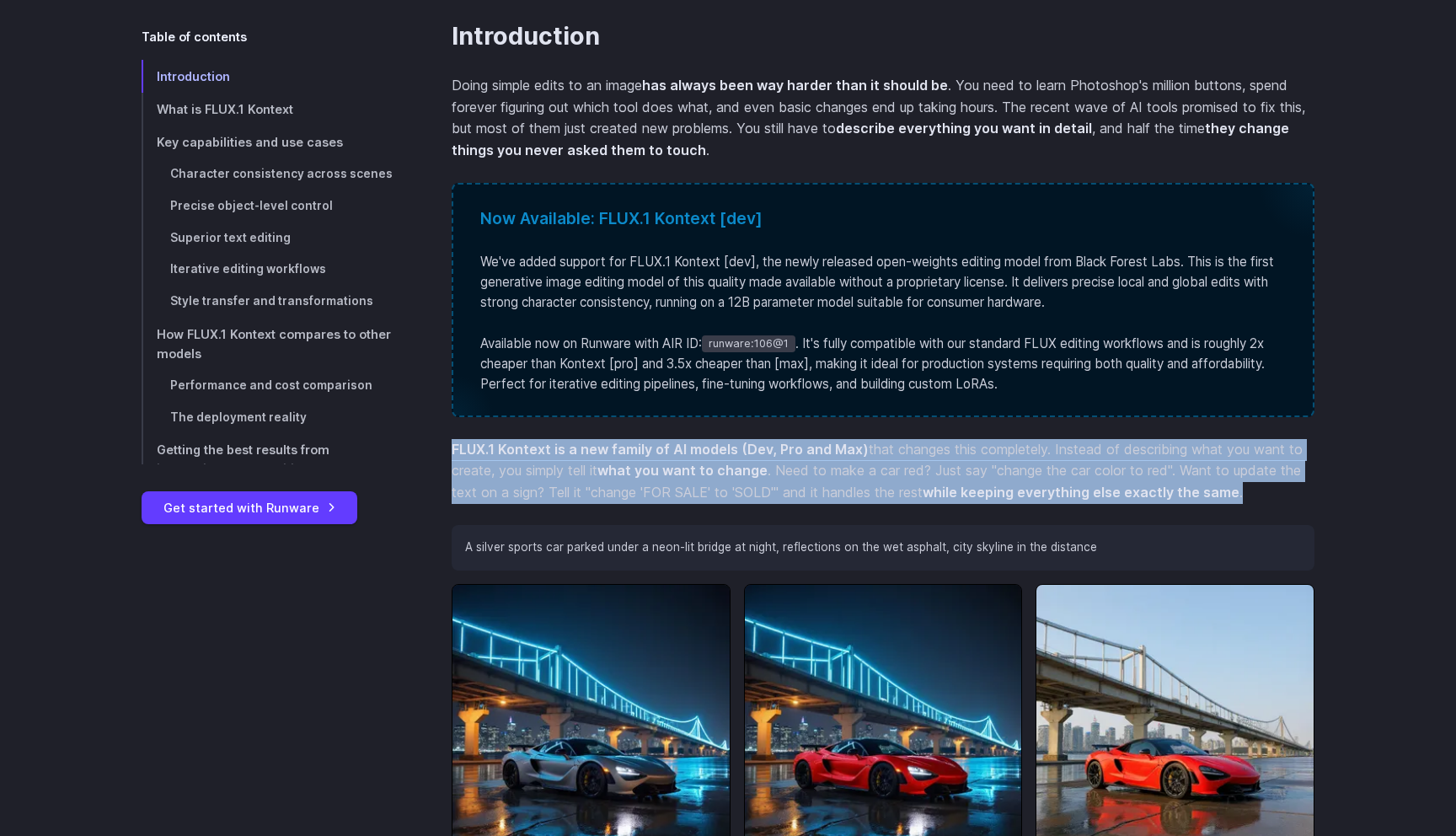
drag, startPoint x: 1262, startPoint y: 490, endPoint x: 451, endPoint y: 452, distance: 811.9
click at [451, 452] on p "FLUX.1 Kontext is a new family of AI models (Dev, Pro and Max) that changes thi…" at bounding box center [882, 471] width 863 height 65
copy p "FLUX.1 Kontext is a new family of AI models (Dev, Pro and Max) that changes thi…"
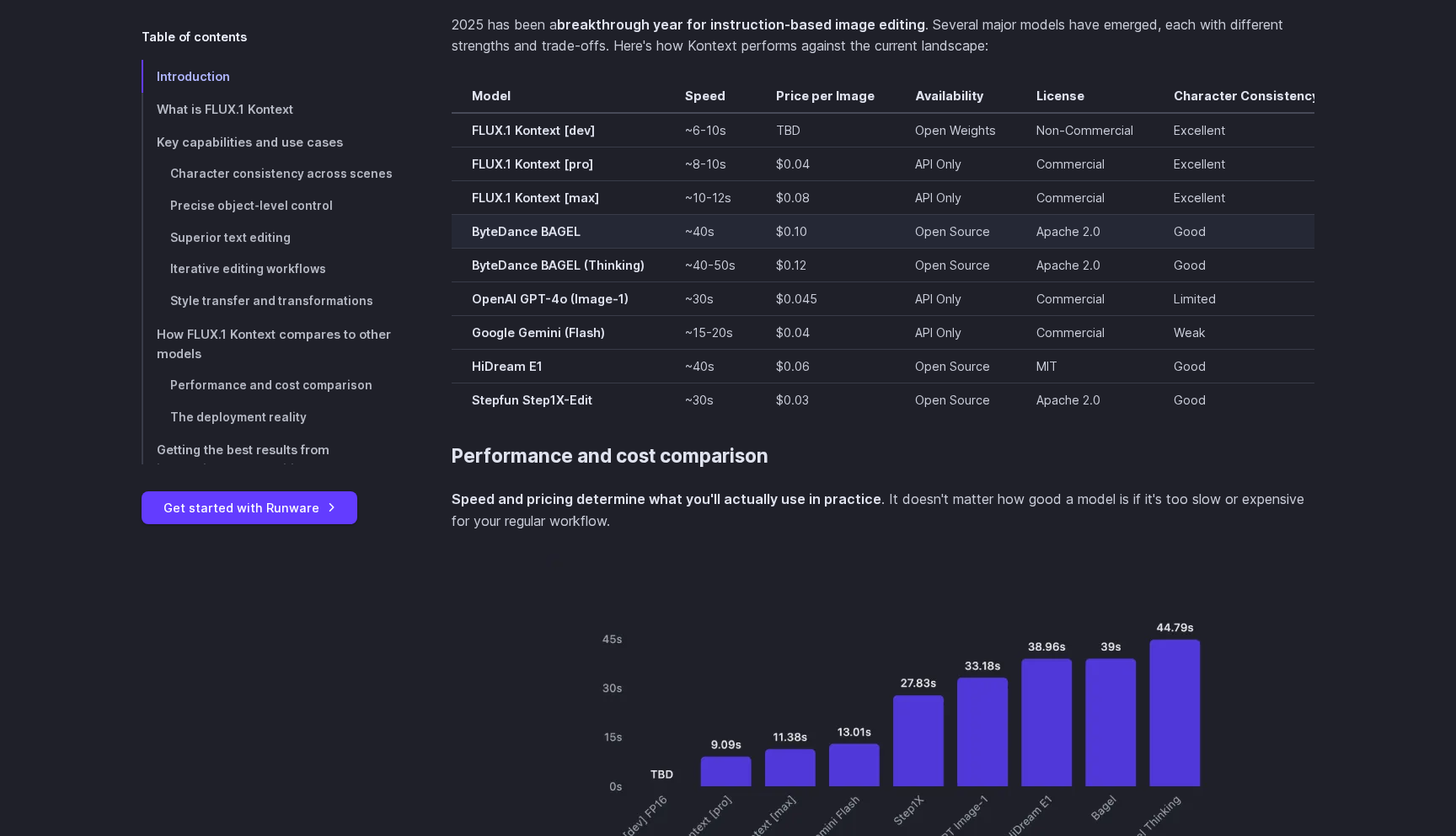
scroll to position [11926, 0]
